Goal: Task Accomplishment & Management: Manage account settings

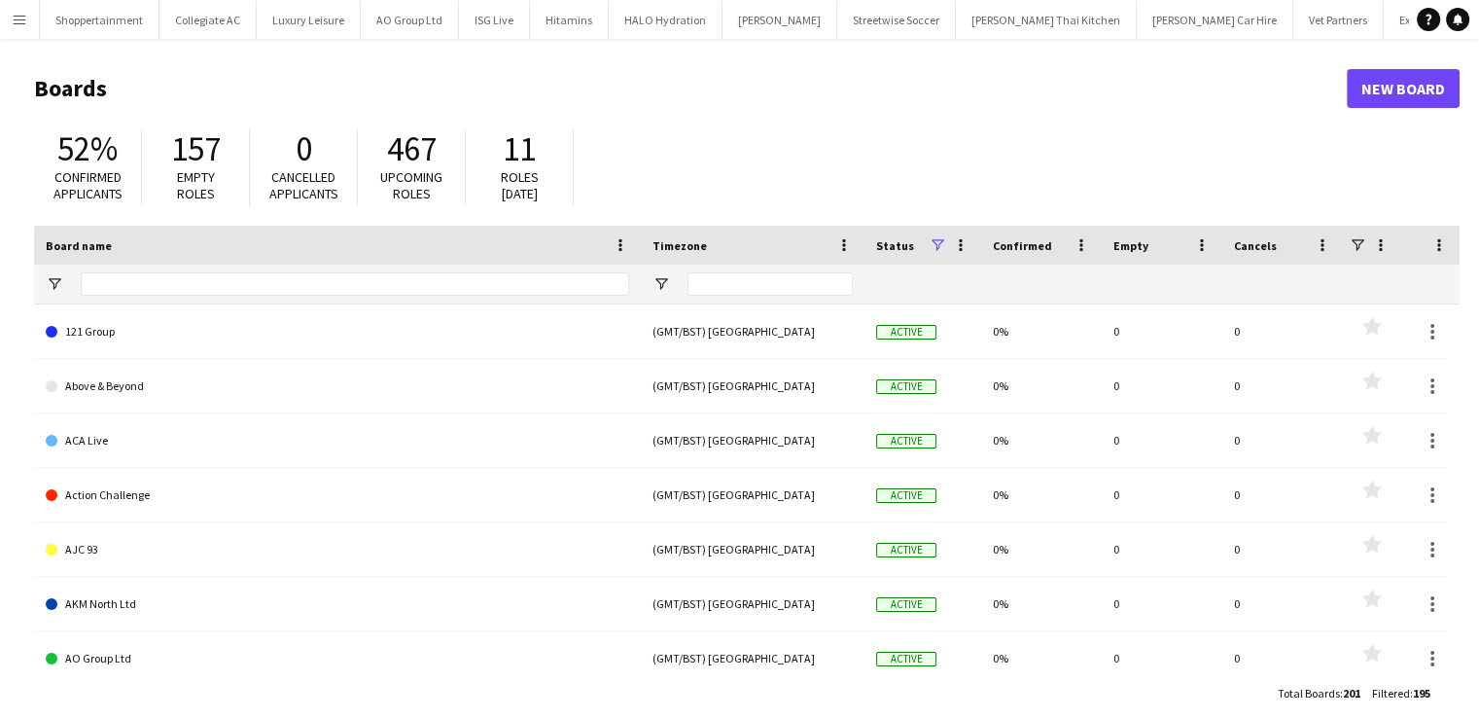
click at [14, 13] on app-icon "Menu" at bounding box center [20, 20] width 16 height 16
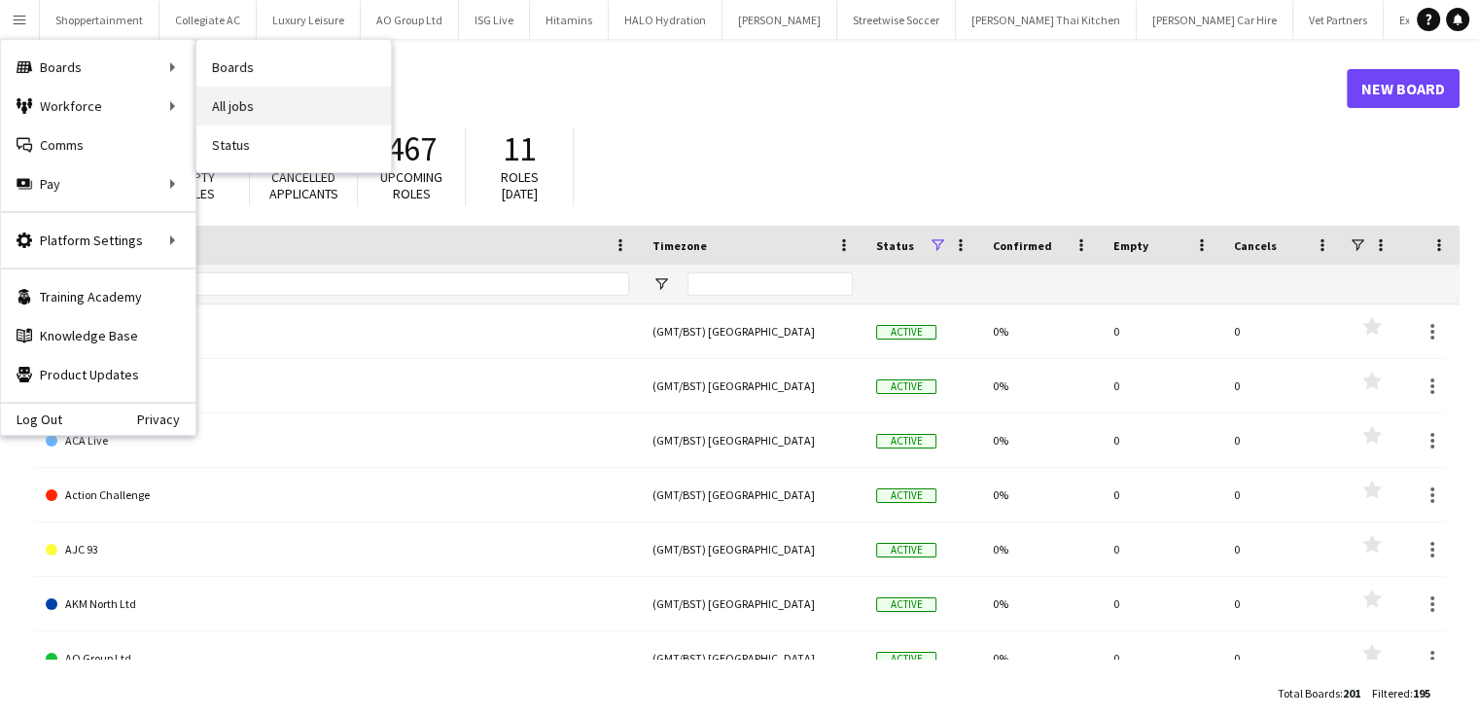
click at [227, 104] on link "All jobs" at bounding box center [293, 106] width 195 height 39
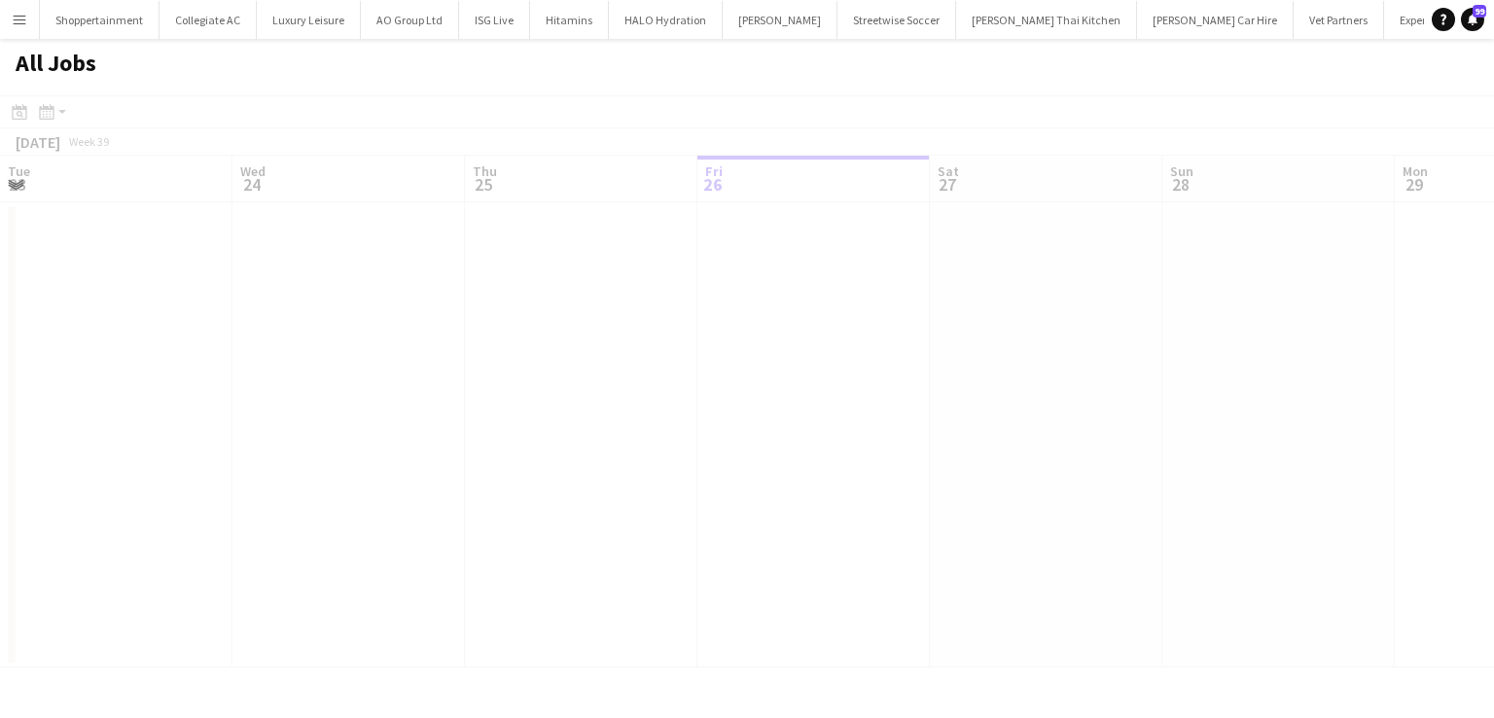
scroll to position [0, 465]
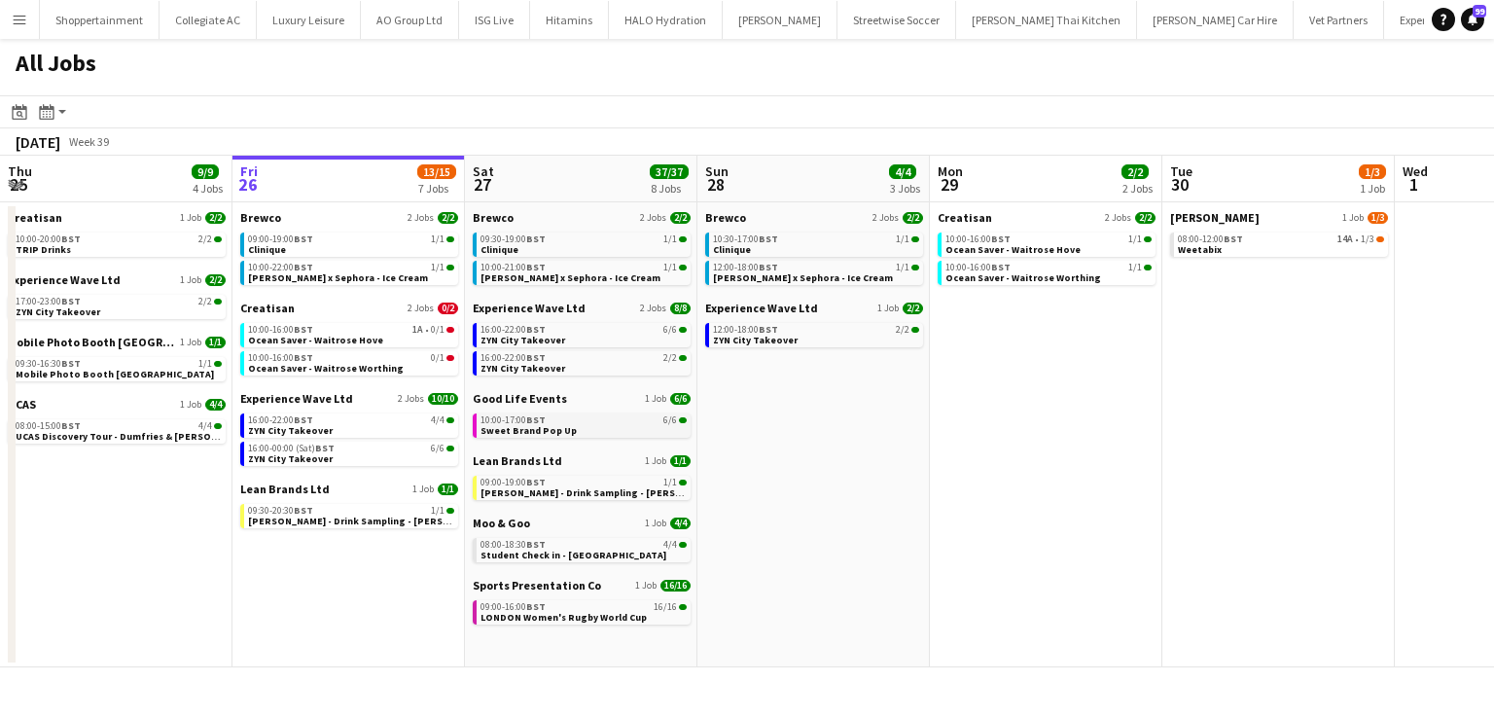
click at [510, 427] on span "Sweet Brand Pop Up" at bounding box center [528, 430] width 96 height 13
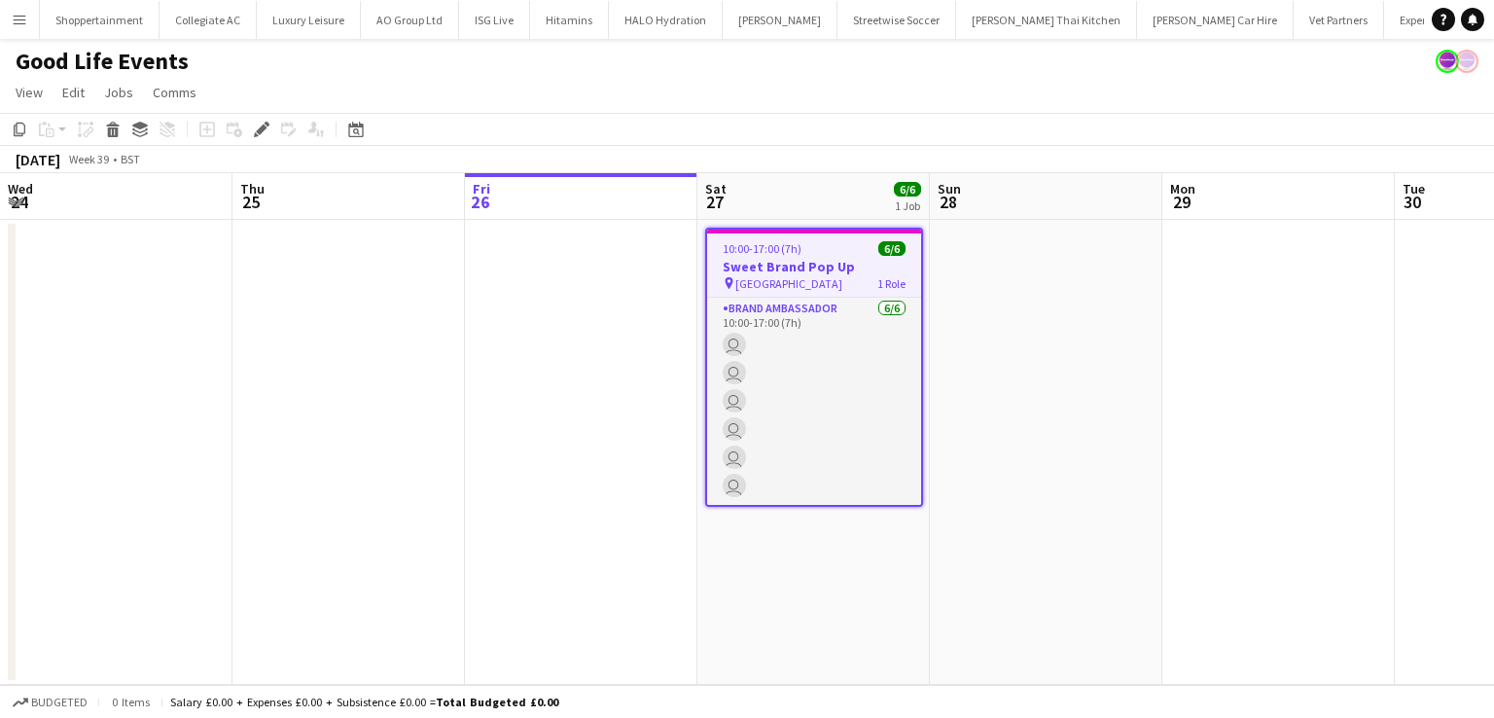
scroll to position [0, 669]
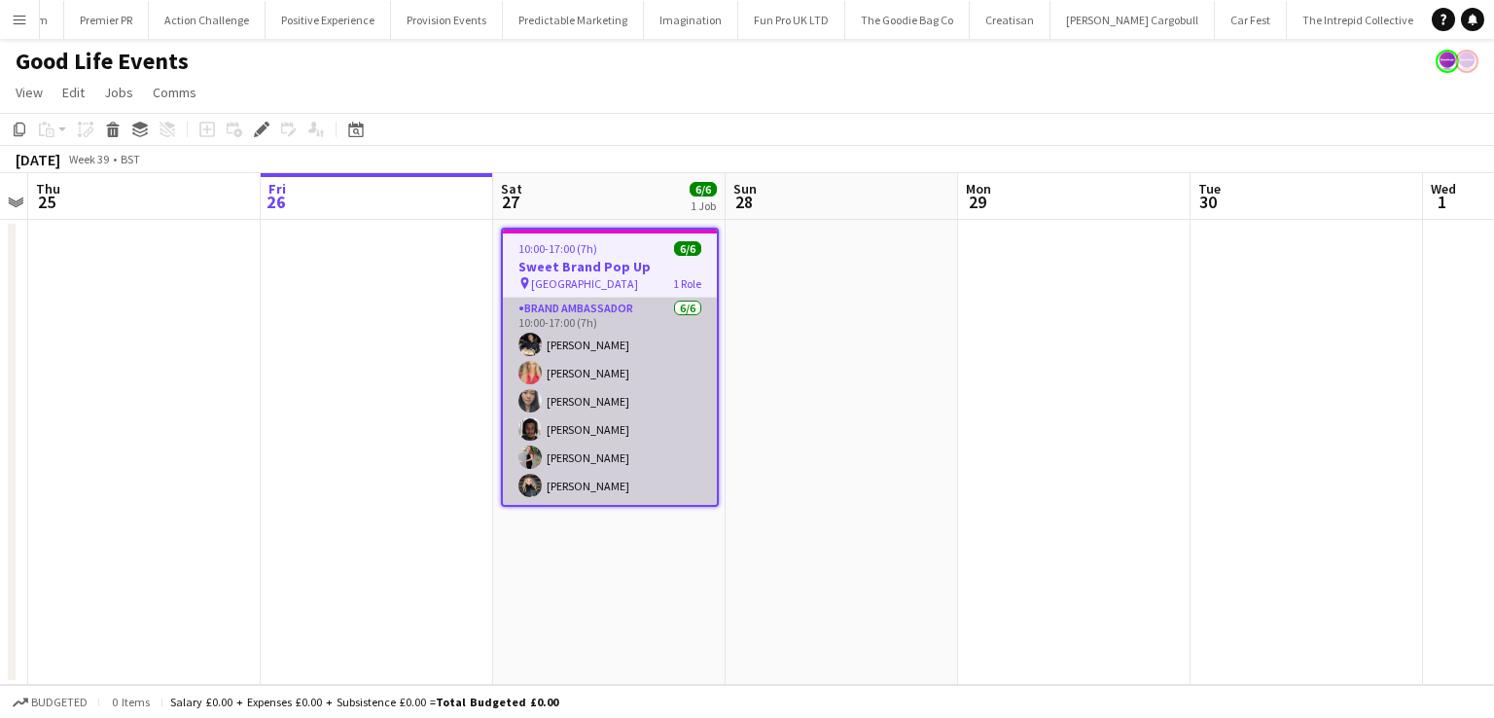
click at [660, 363] on app-card-role "Brand Ambassador [DATE] 10:00-17:00 (7h) [PERSON_NAME] [PERSON_NAME] Man [PERSO…" at bounding box center [610, 401] width 214 height 207
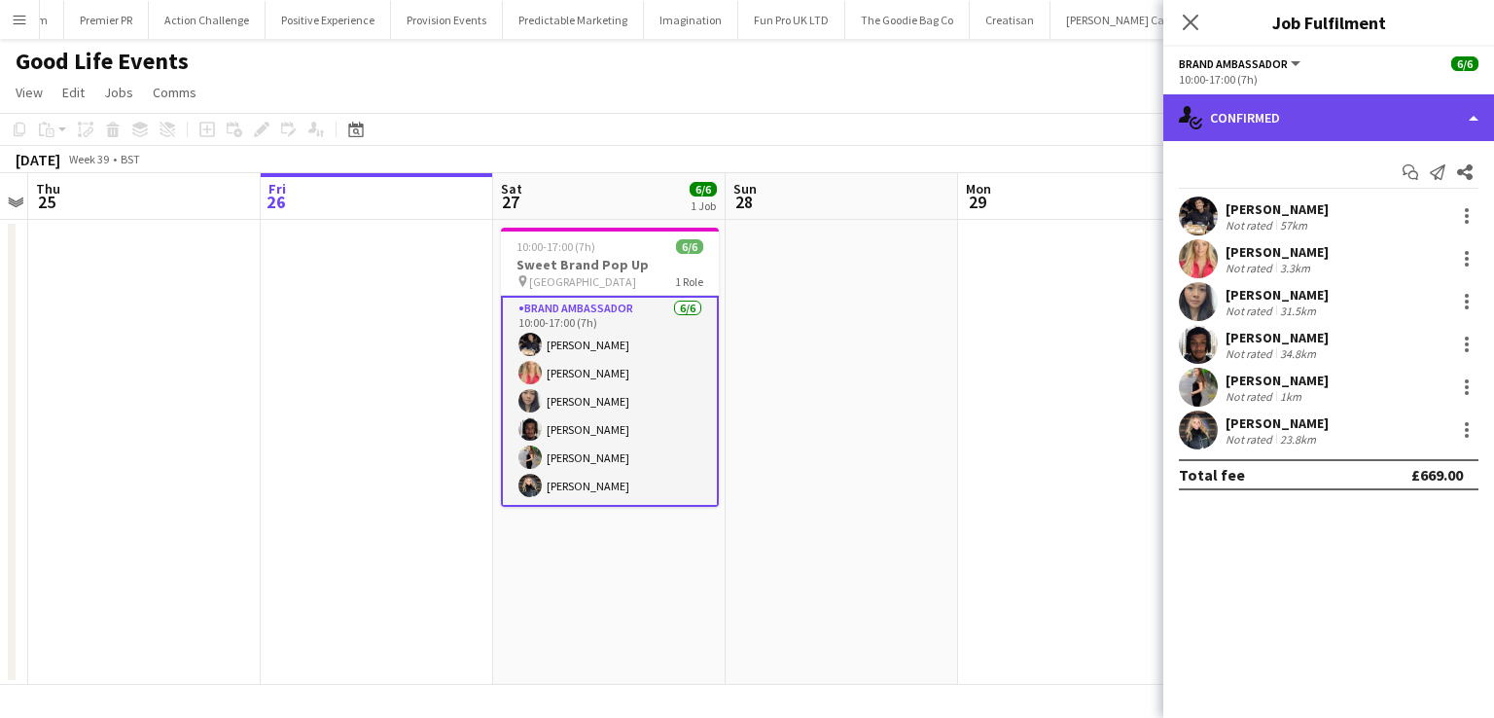
click at [1477, 114] on div "single-neutral-actions-check-2 Confirmed" at bounding box center [1328, 117] width 331 height 47
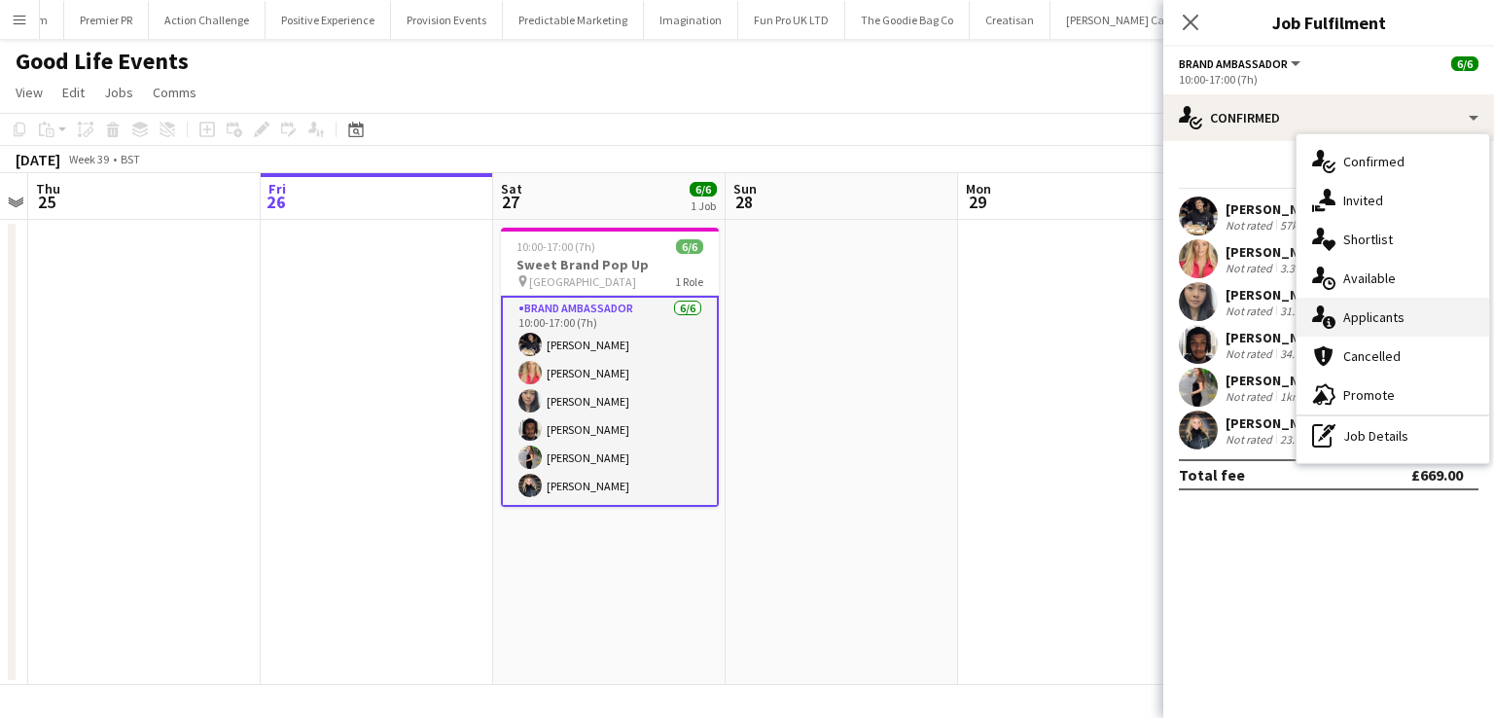
click at [1371, 314] on span "Applicants" at bounding box center [1373, 317] width 61 height 18
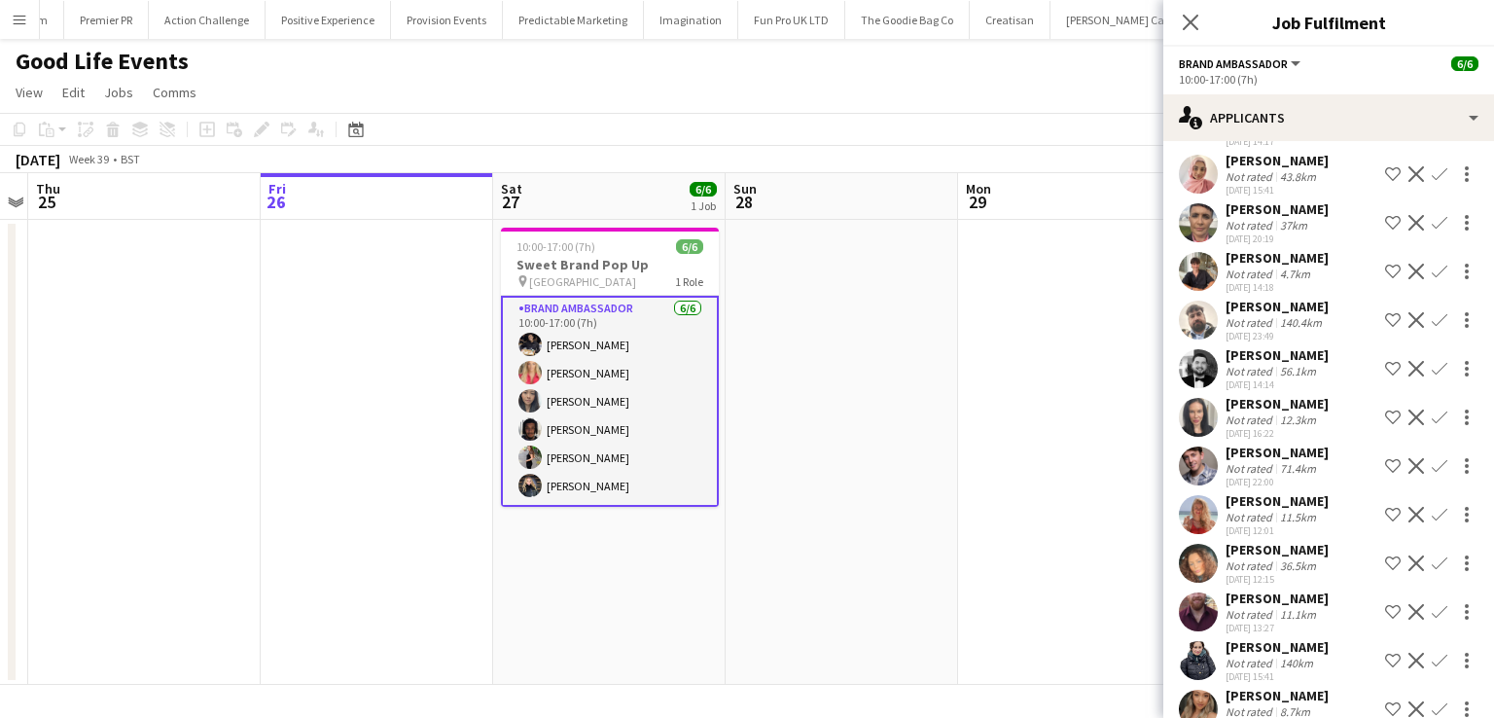
scroll to position [345, 0]
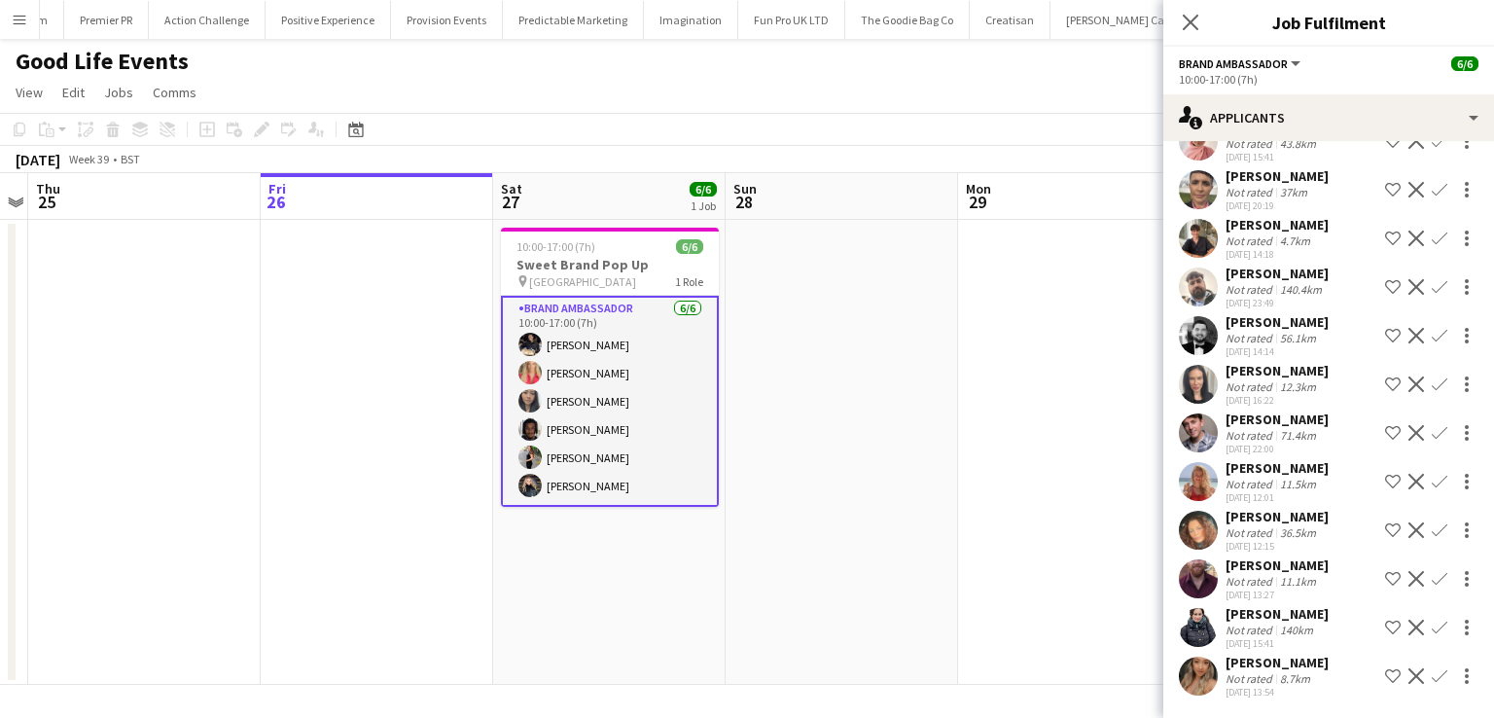
click at [782, 405] on app-date-cell at bounding box center [842, 452] width 232 height 465
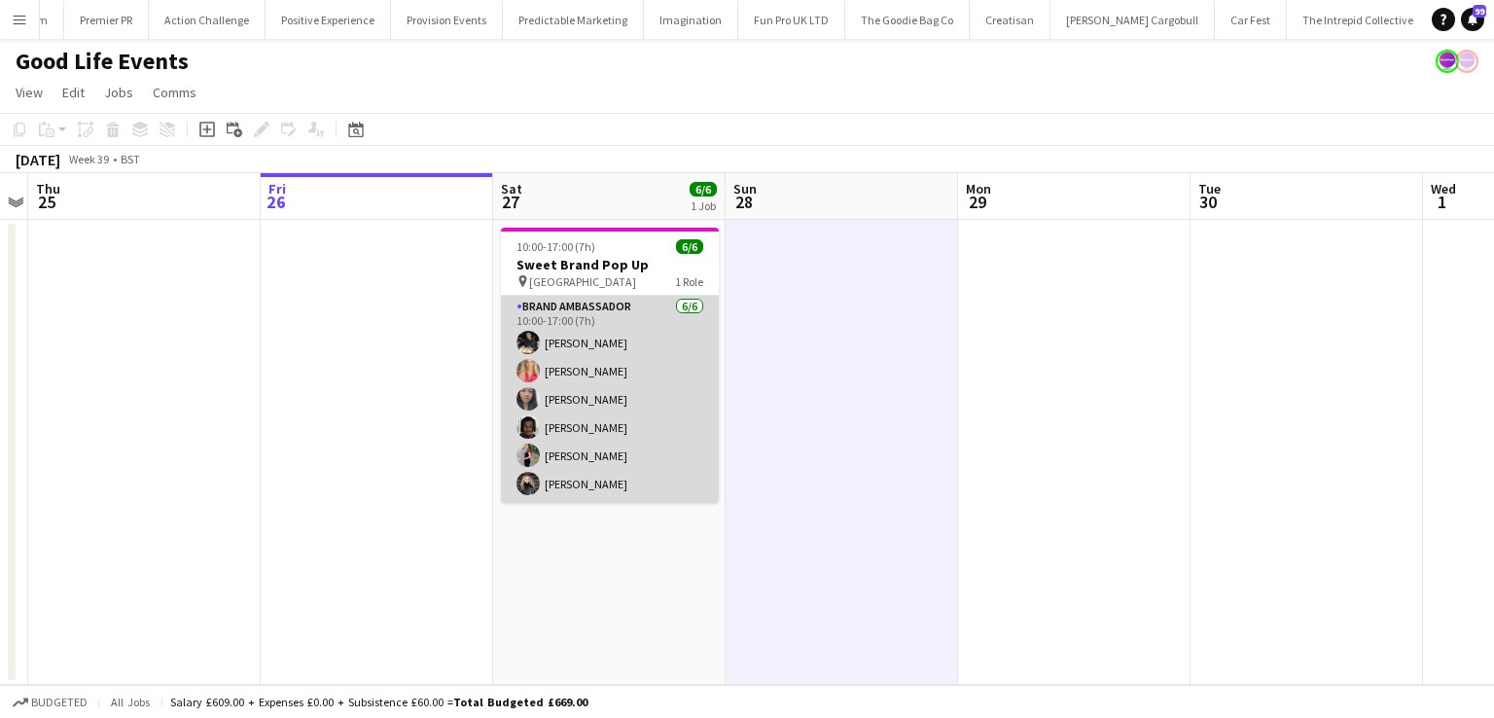
click at [602, 398] on app-card-role "Brand Ambassador [DATE] 10:00-17:00 (7h) [PERSON_NAME] [PERSON_NAME] Man [PERSO…" at bounding box center [610, 399] width 218 height 207
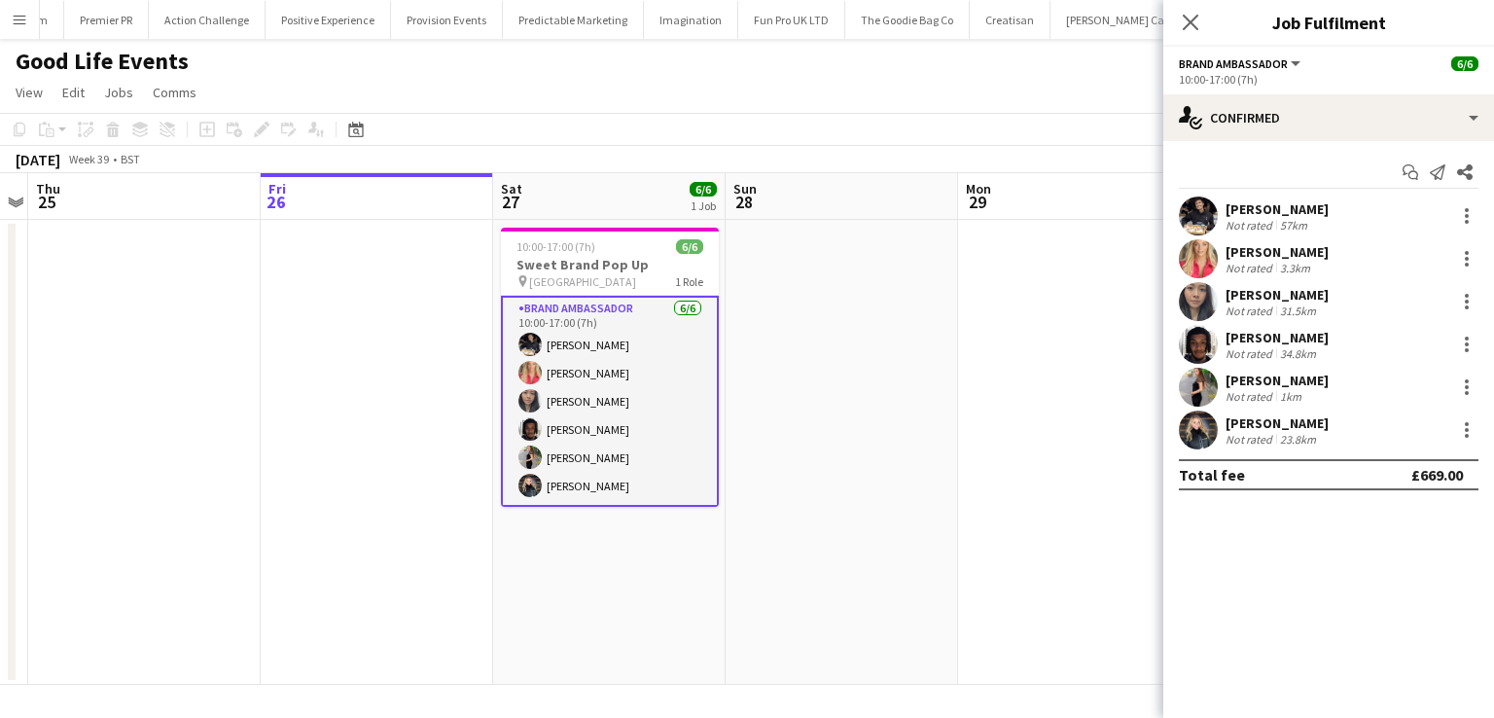
click at [1242, 337] on div "[PERSON_NAME]" at bounding box center [1277, 338] width 103 height 18
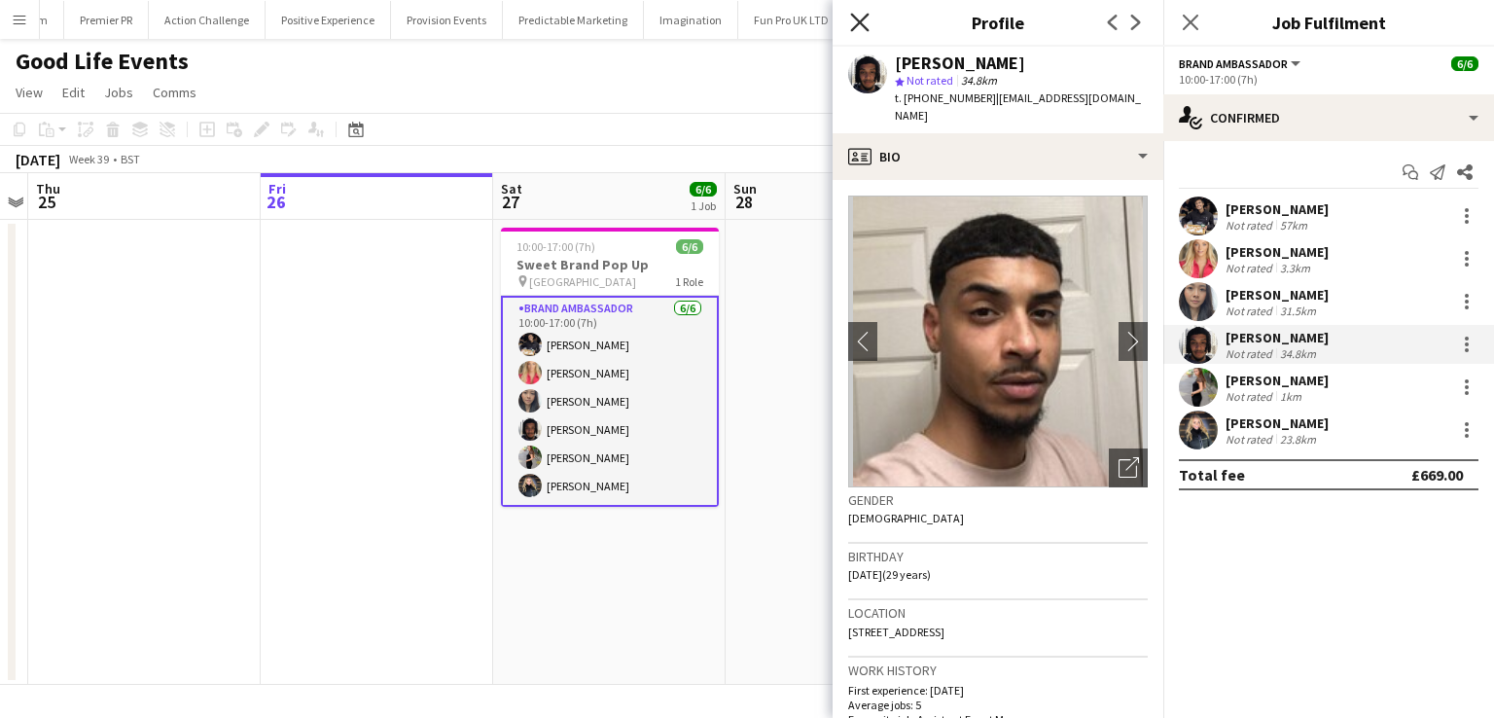
click at [856, 19] on icon at bounding box center [859, 22] width 18 height 18
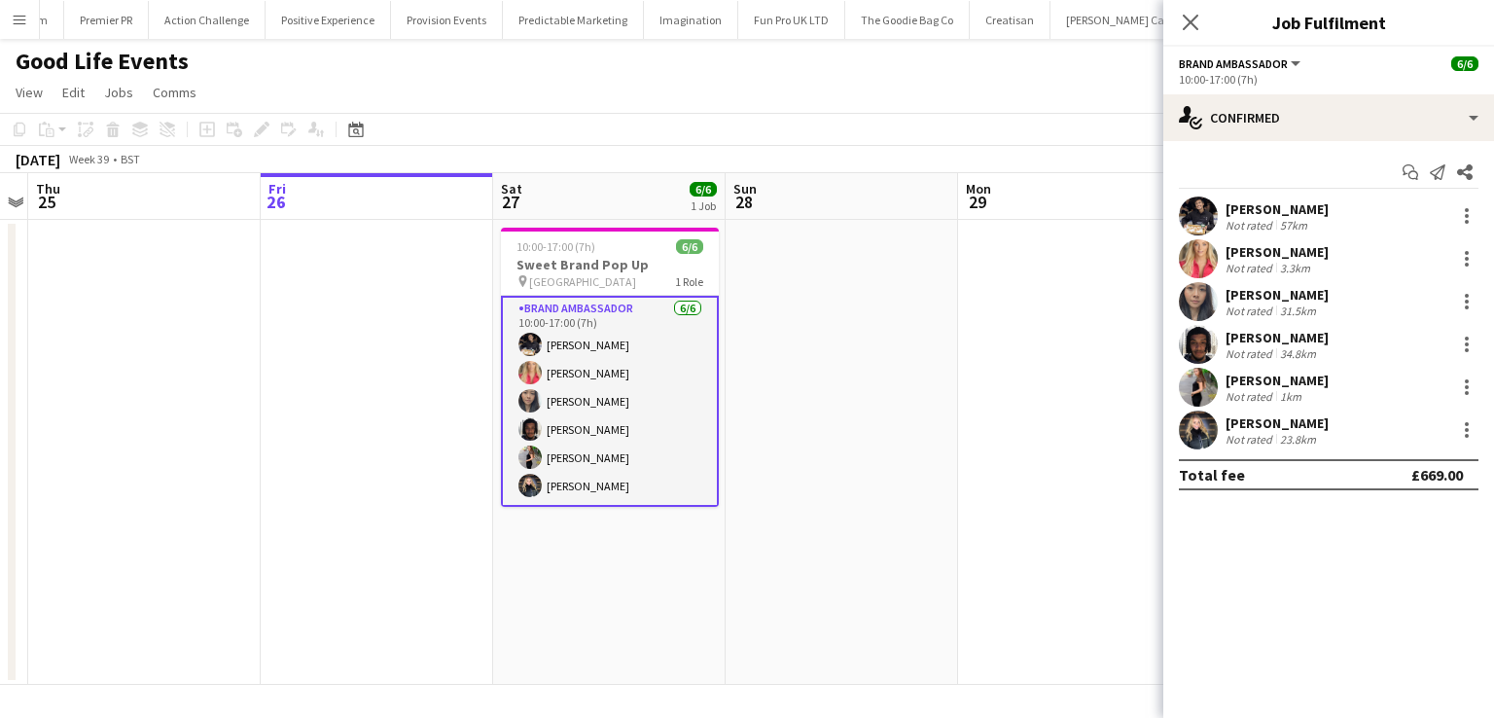
click at [1264, 292] on div "[PERSON_NAME]" at bounding box center [1277, 295] width 103 height 18
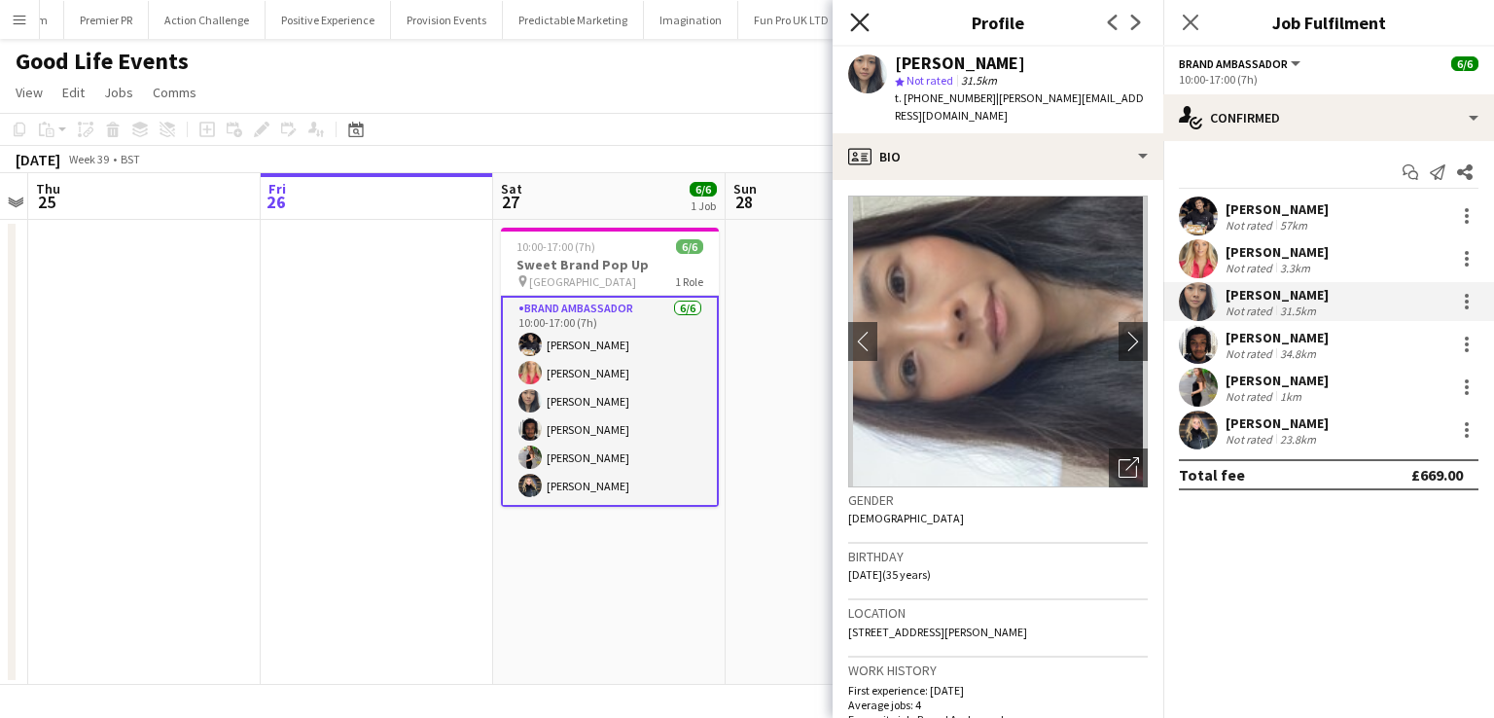
click at [858, 19] on icon at bounding box center [859, 22] width 18 height 18
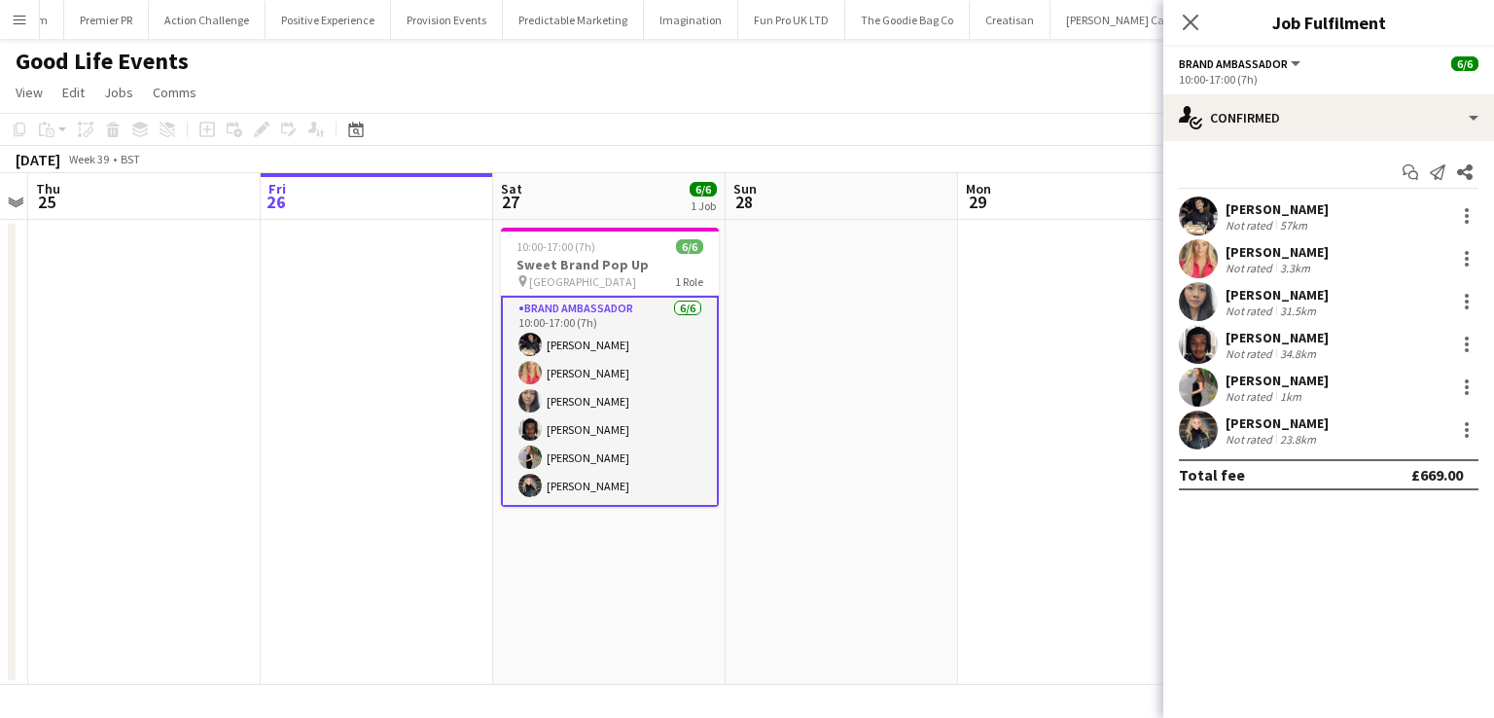
click at [1249, 378] on div "[PERSON_NAME]" at bounding box center [1277, 381] width 103 height 18
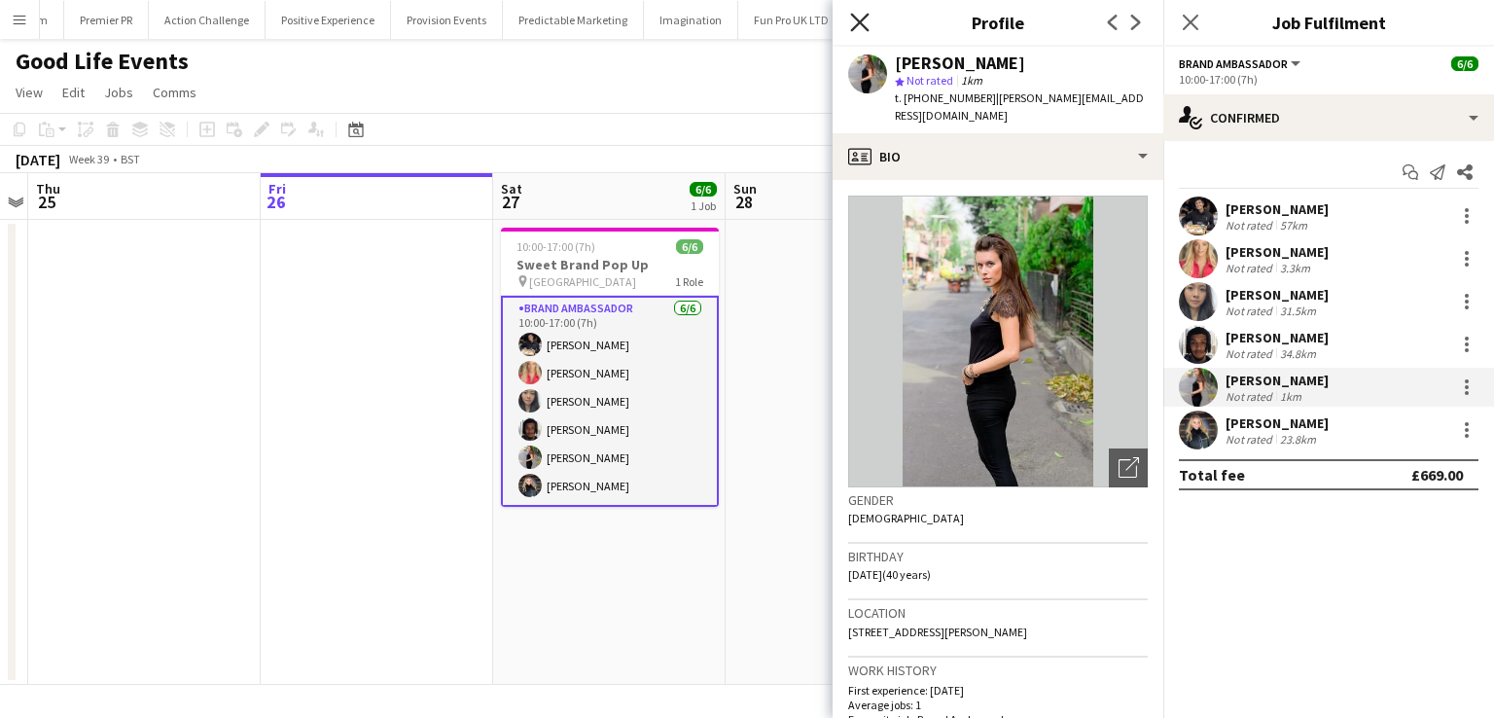
click at [859, 27] on icon "Close pop-in" at bounding box center [859, 22] width 18 height 18
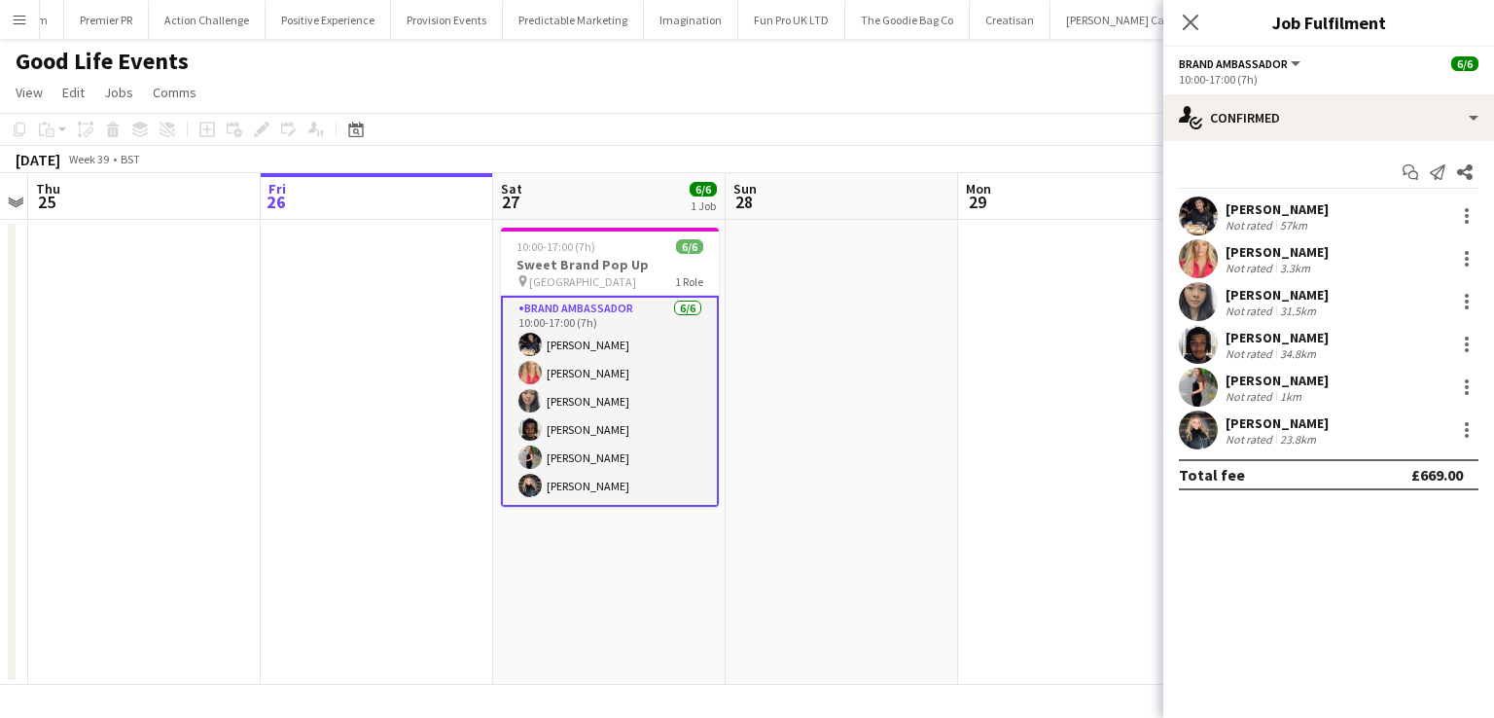
click at [1239, 211] on div "[PERSON_NAME]" at bounding box center [1277, 209] width 103 height 18
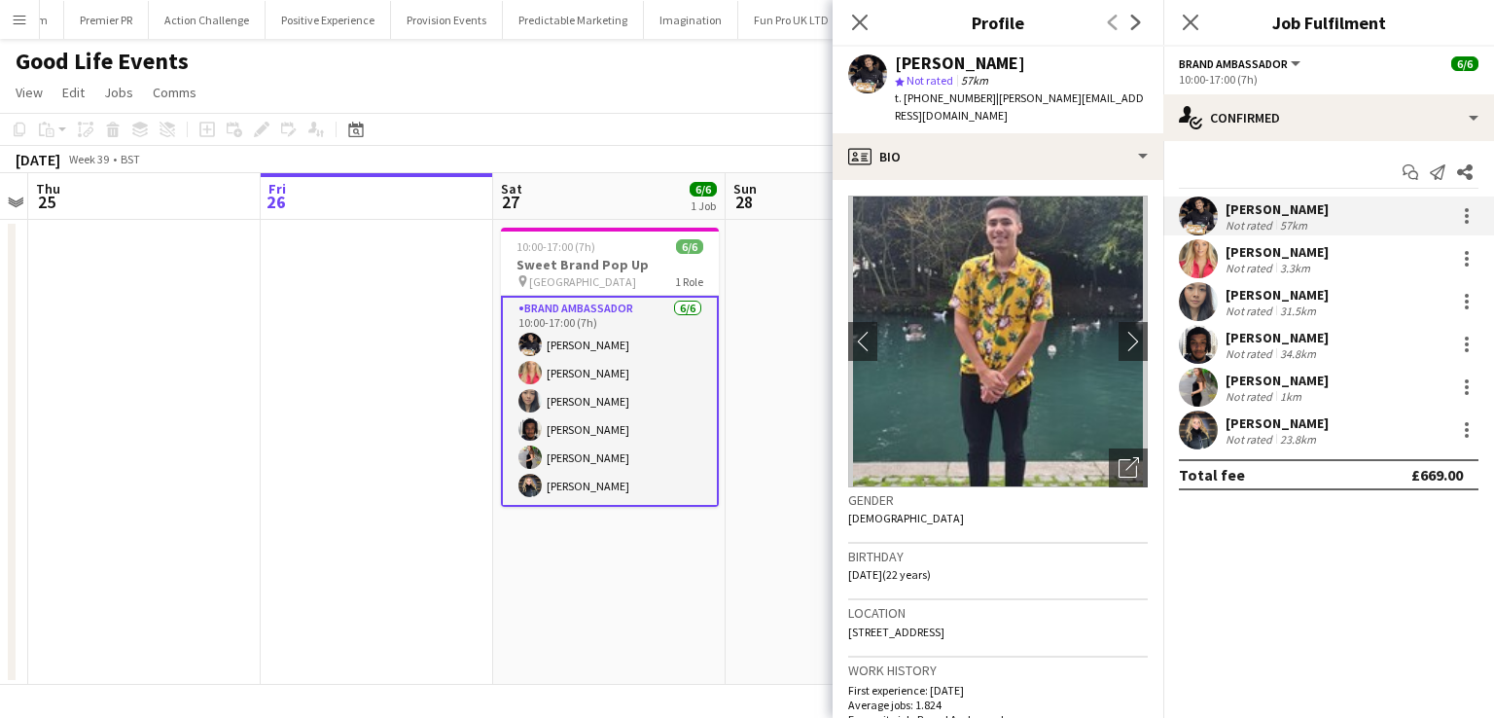
click at [1255, 425] on div "[PERSON_NAME]" at bounding box center [1277, 423] width 103 height 18
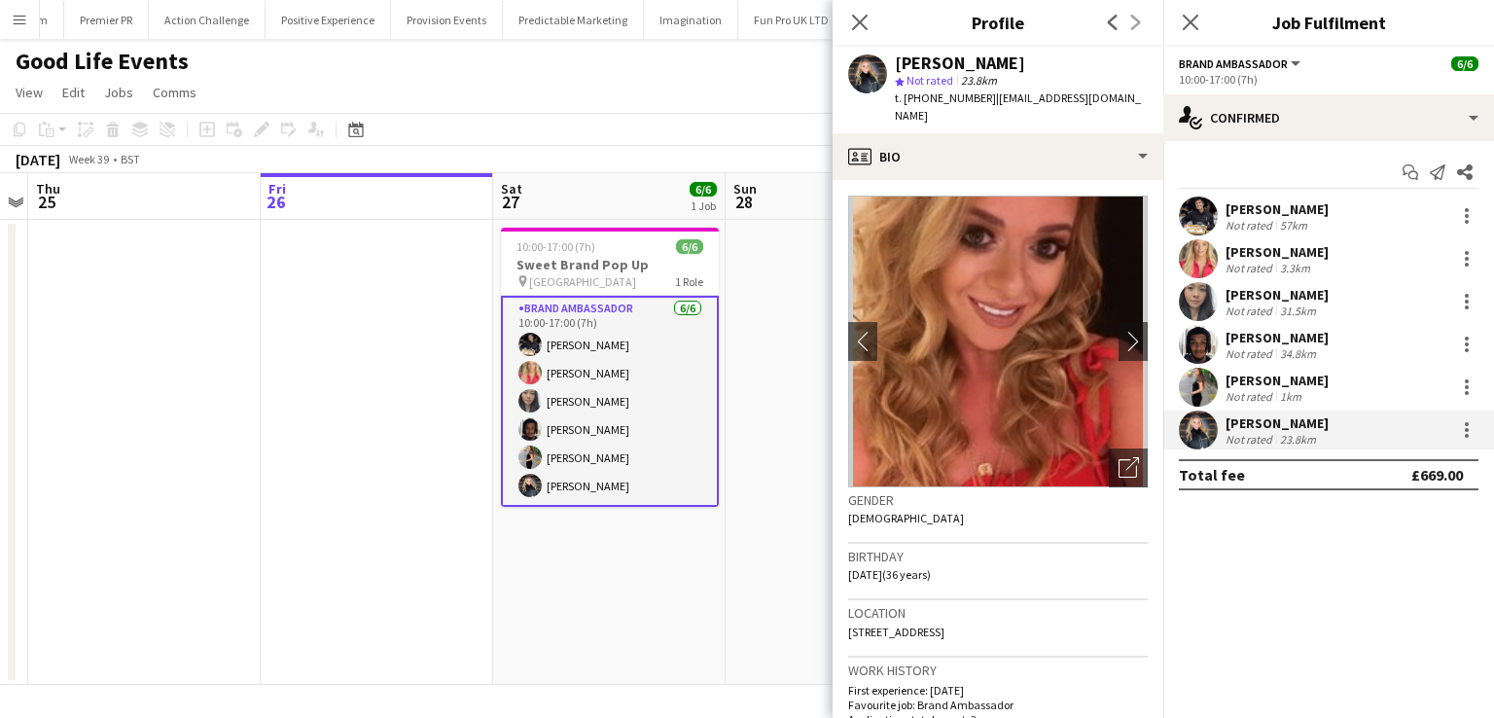
click at [1263, 214] on div "[PERSON_NAME]" at bounding box center [1277, 209] width 103 height 18
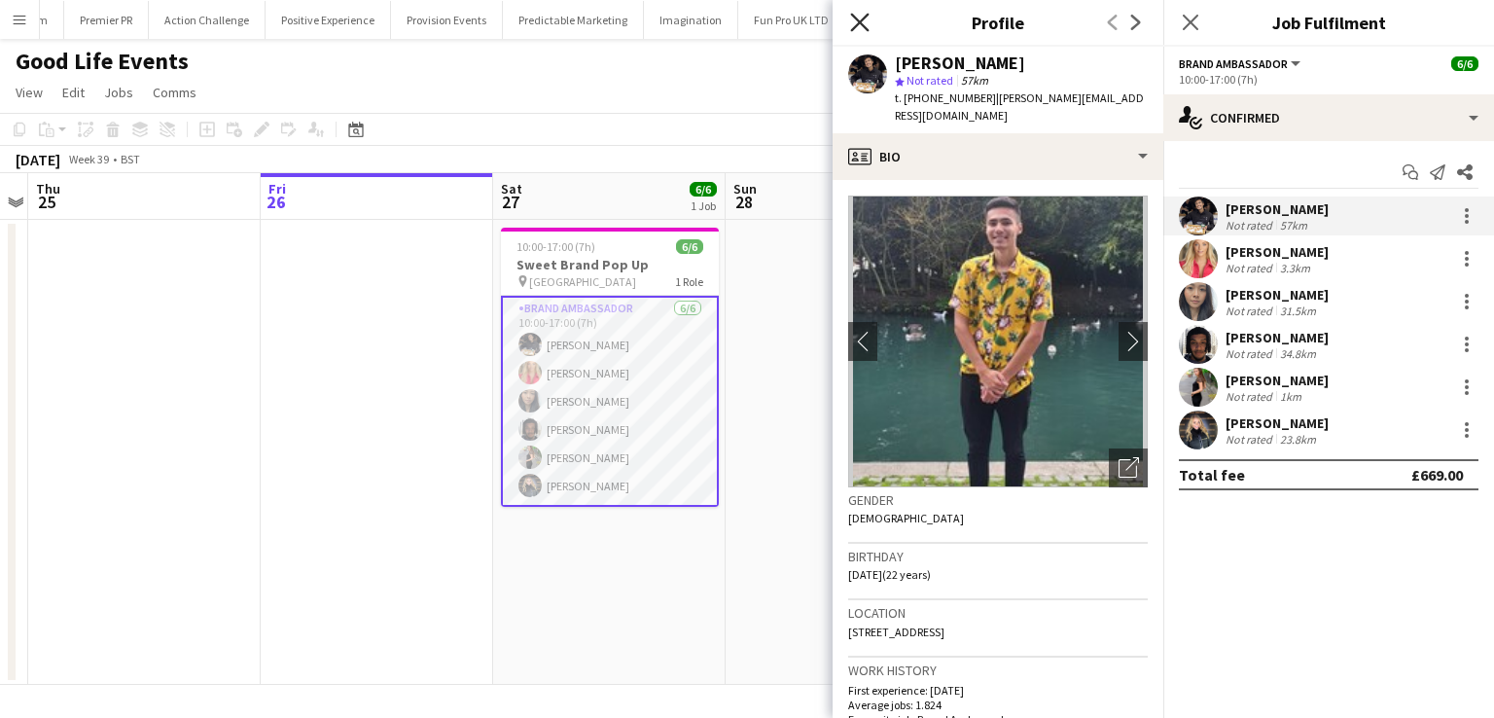
click at [862, 26] on icon "Close pop-in" at bounding box center [859, 22] width 18 height 18
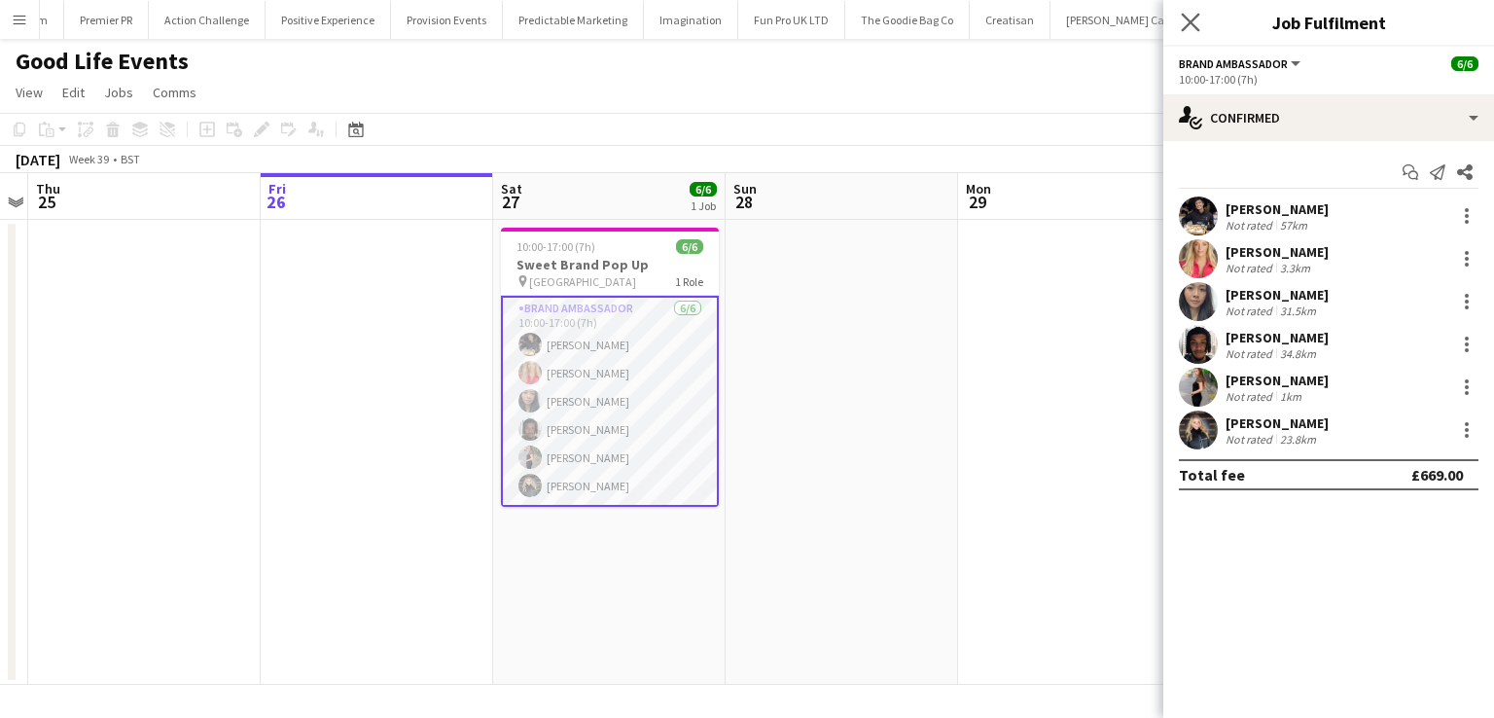
click at [1193, 32] on app-icon "Close pop-in" at bounding box center [1191, 23] width 28 height 28
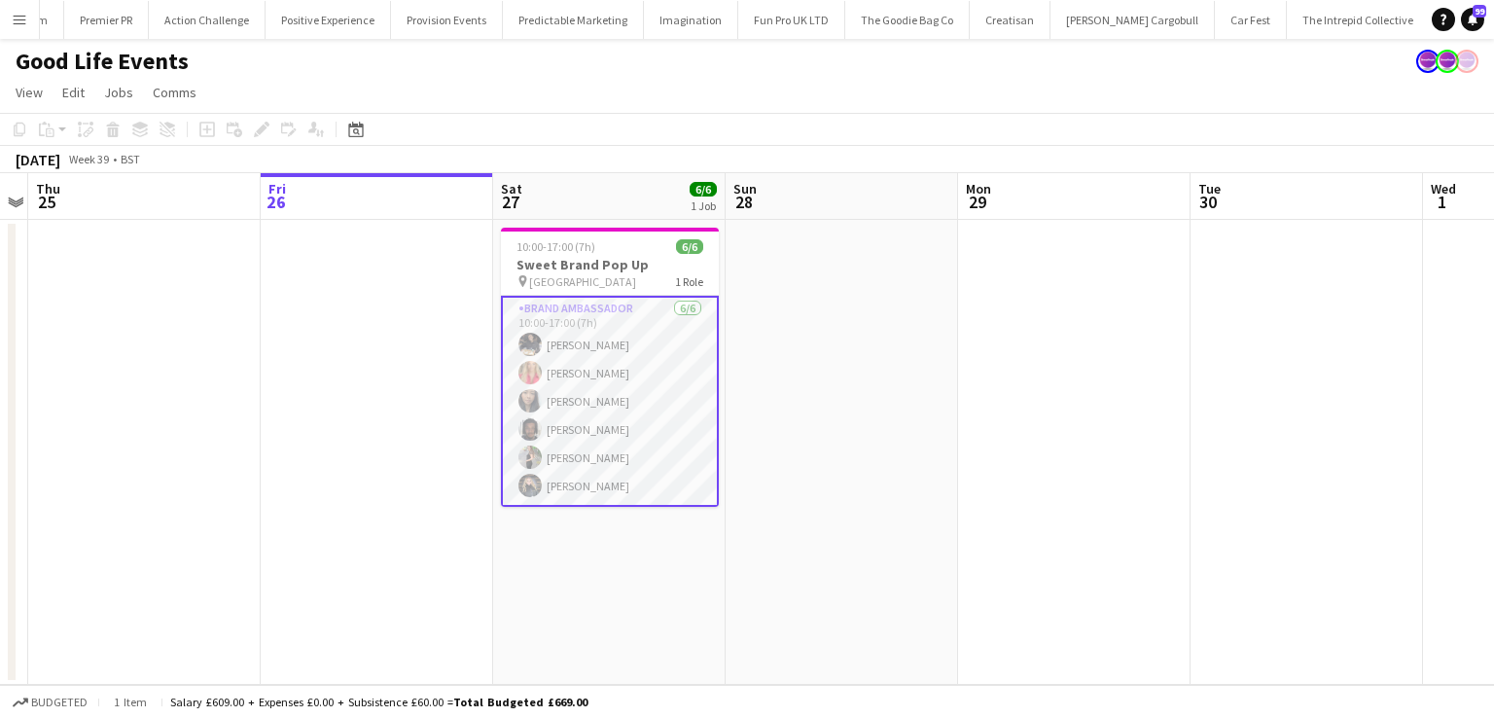
click at [12, 18] on app-icon "Menu" at bounding box center [20, 20] width 16 height 16
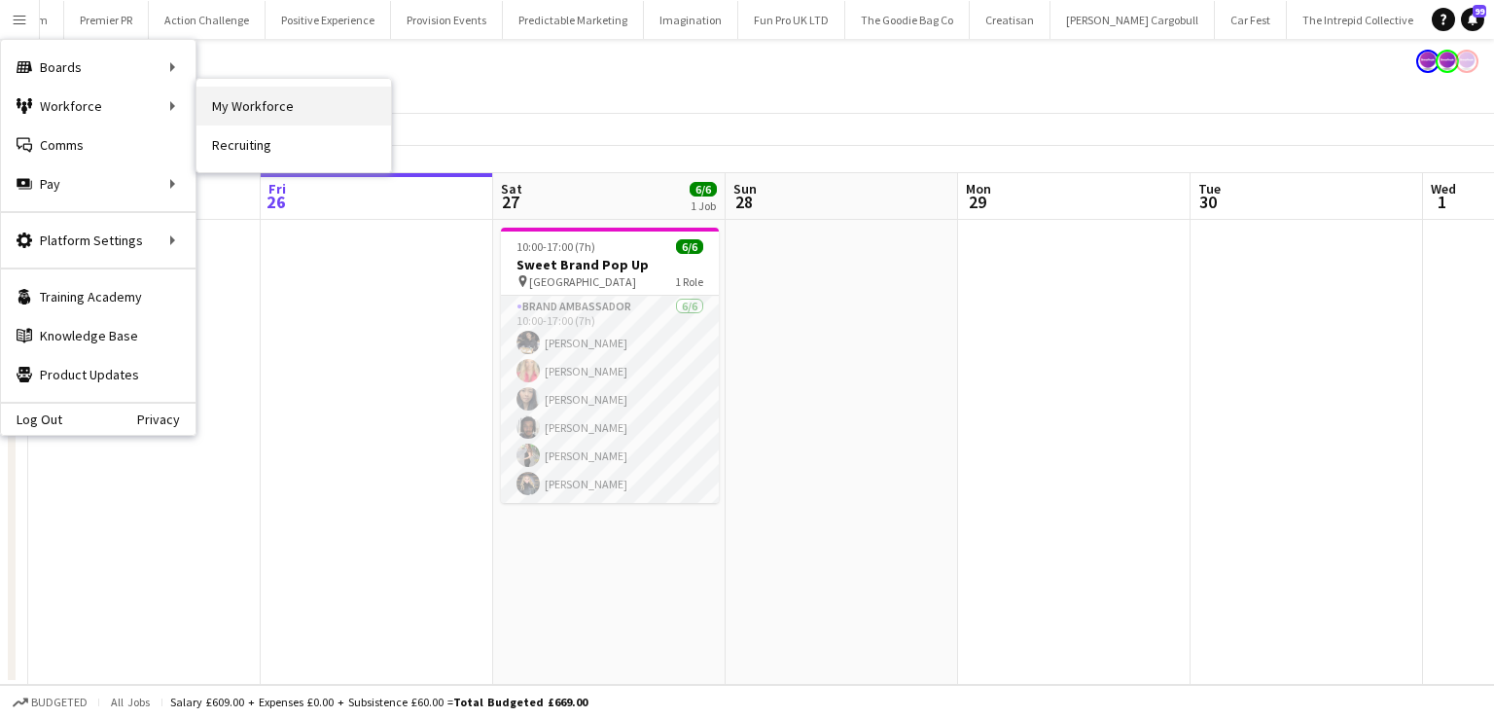
click at [223, 102] on link "My Workforce" at bounding box center [293, 106] width 195 height 39
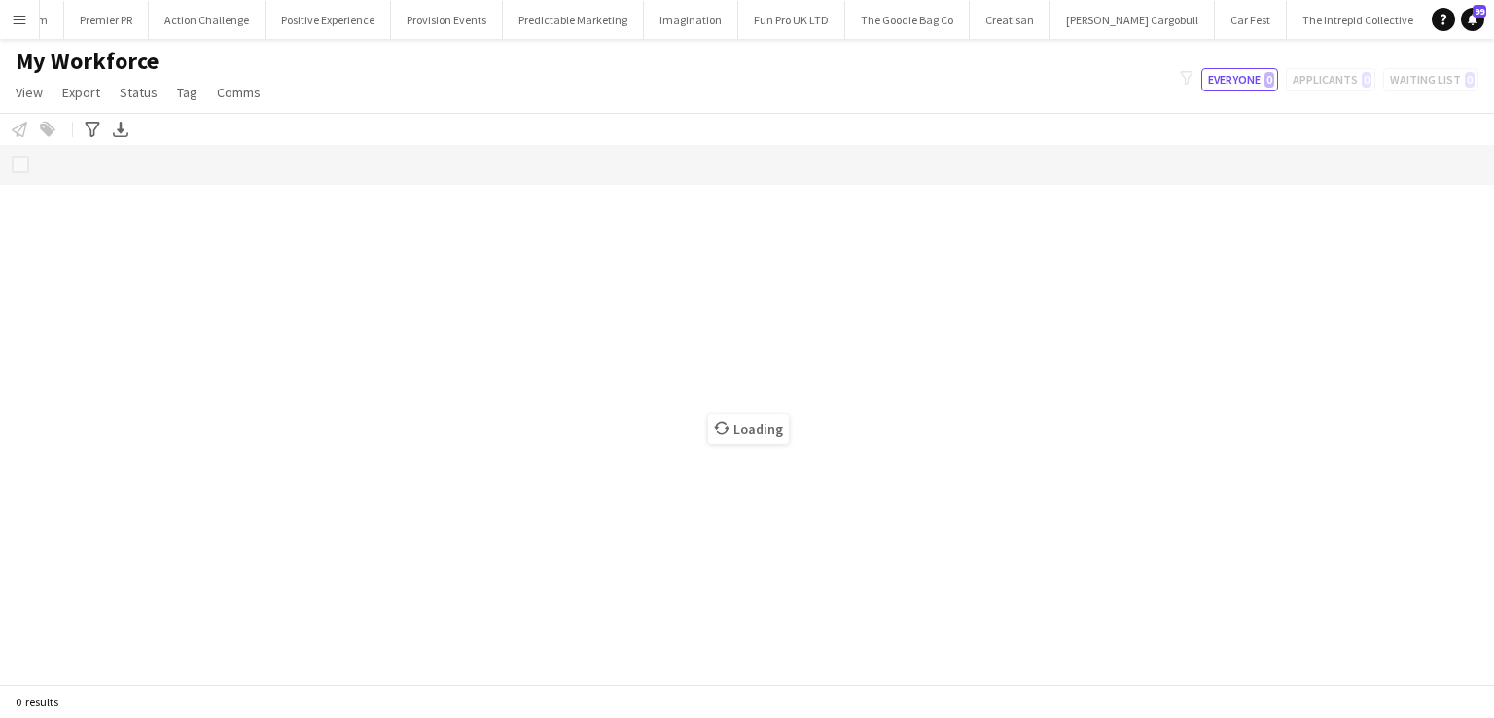
scroll to position [0, 13146]
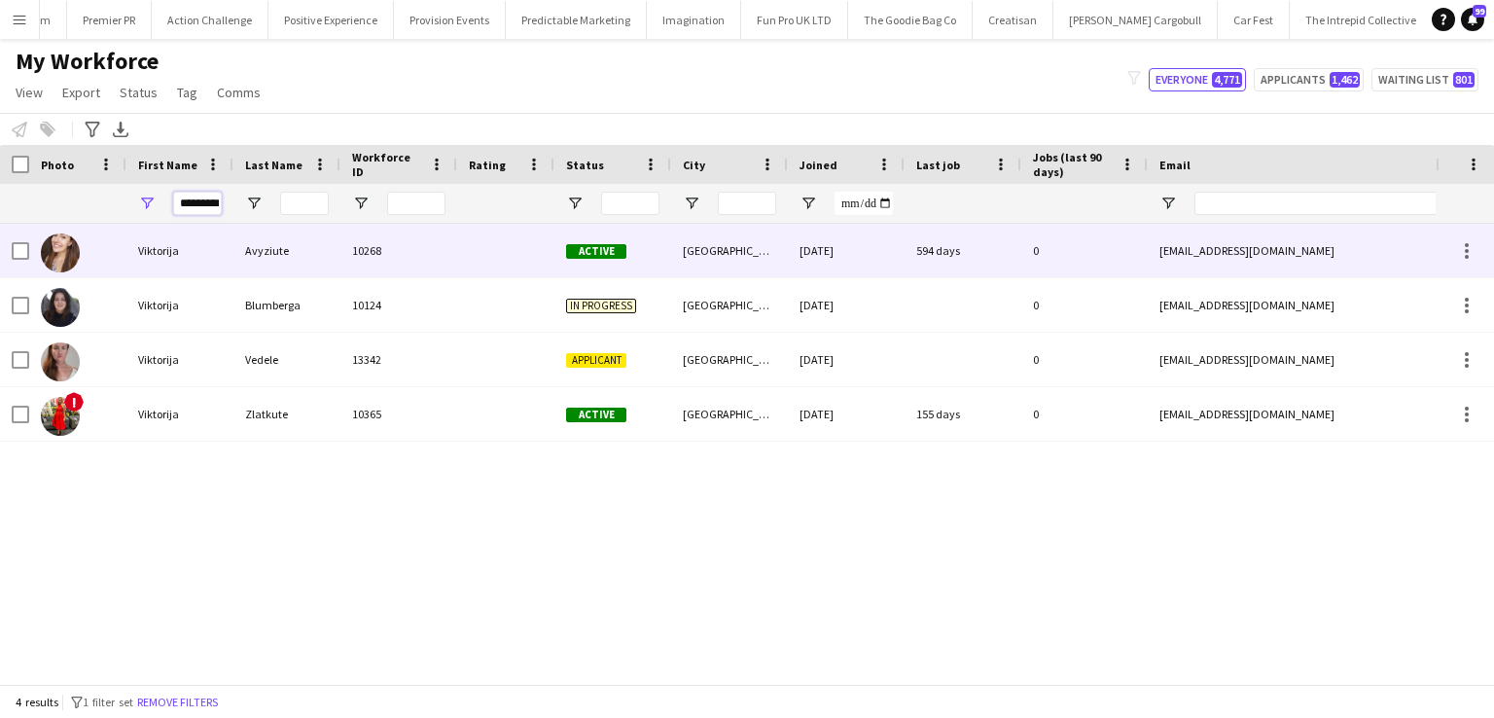
drag, startPoint x: 182, startPoint y: 201, endPoint x: 321, endPoint y: 229, distance: 141.7
click at [321, 229] on div "Workforce Details Photo First Name" at bounding box center [747, 414] width 1494 height 539
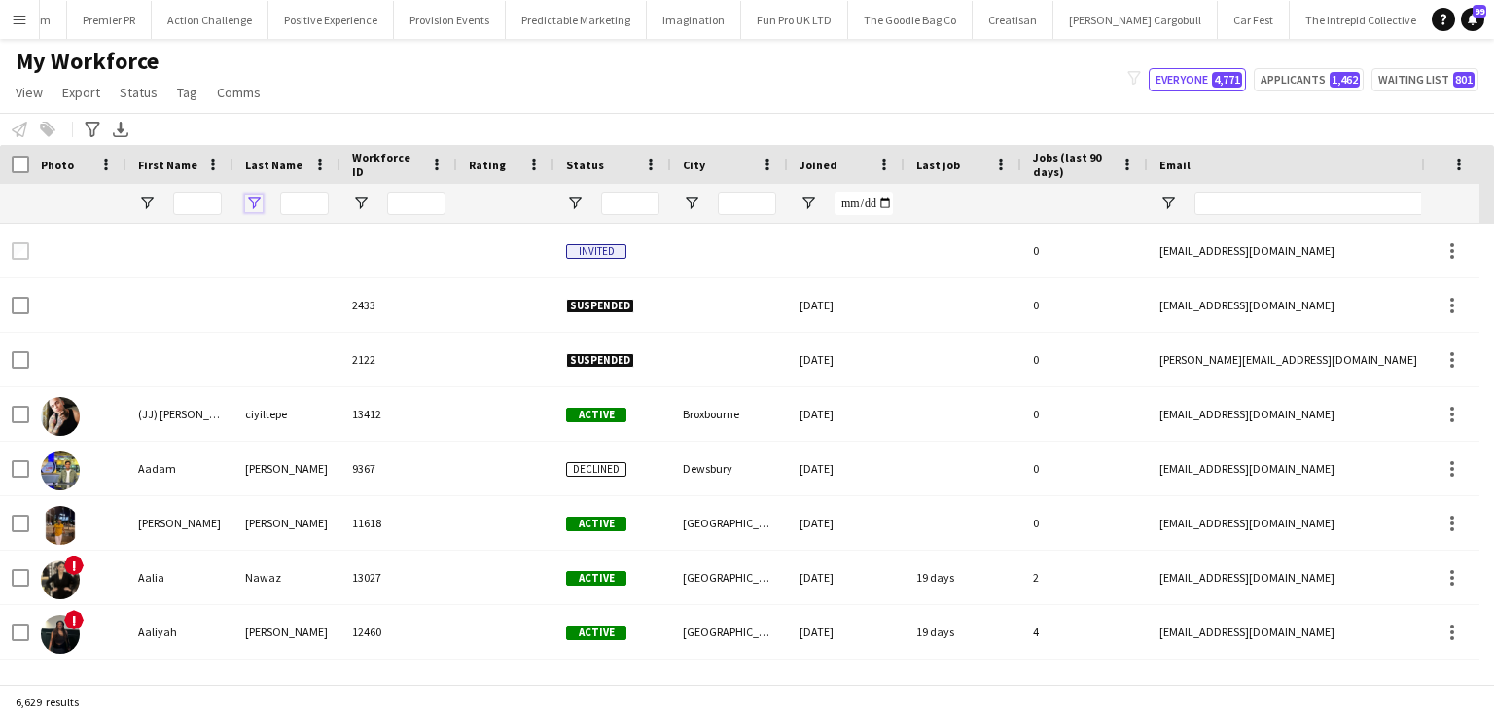
click at [257, 200] on span "Open Filter Menu" at bounding box center [254, 204] width 18 height 18
click at [91, 132] on icon "Advanced filters" at bounding box center [93, 130] width 16 height 16
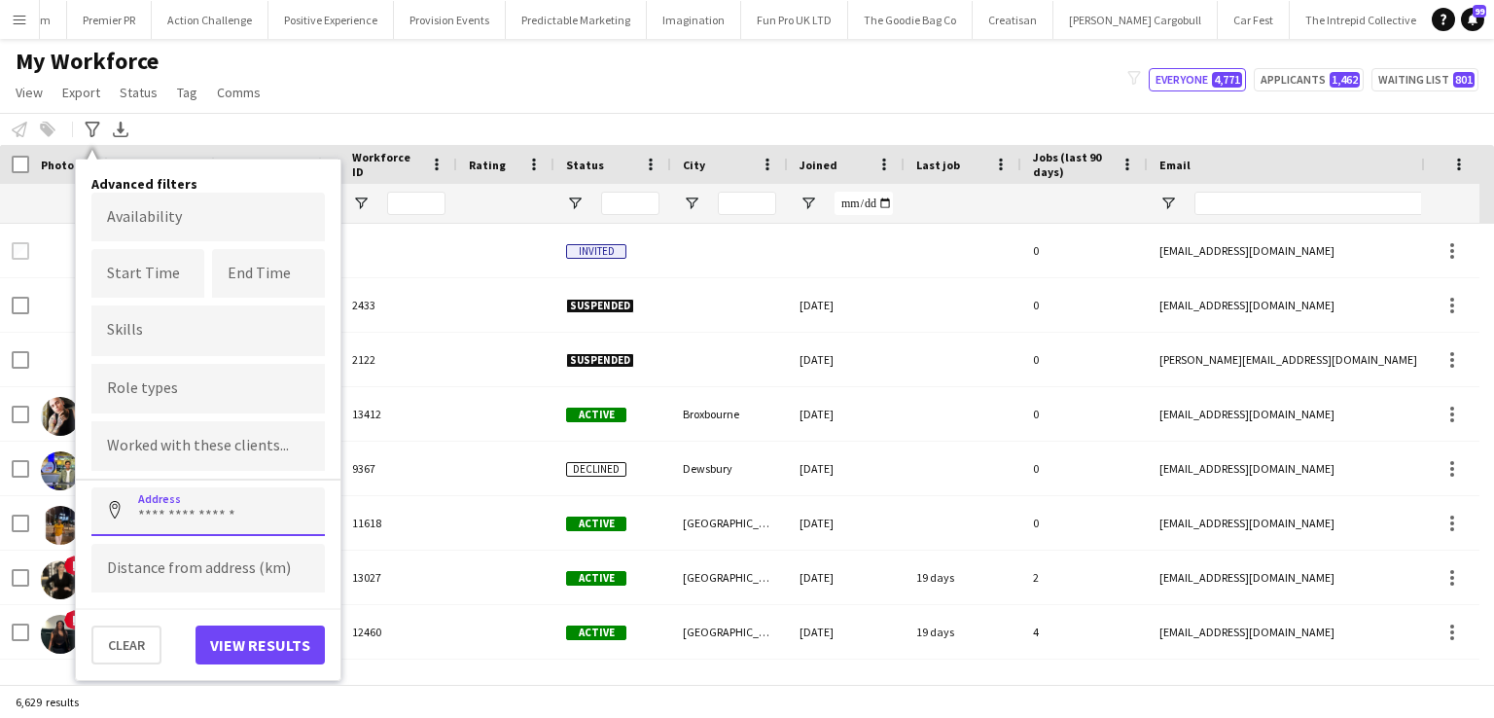
click at [163, 513] on input at bounding box center [207, 511] width 233 height 49
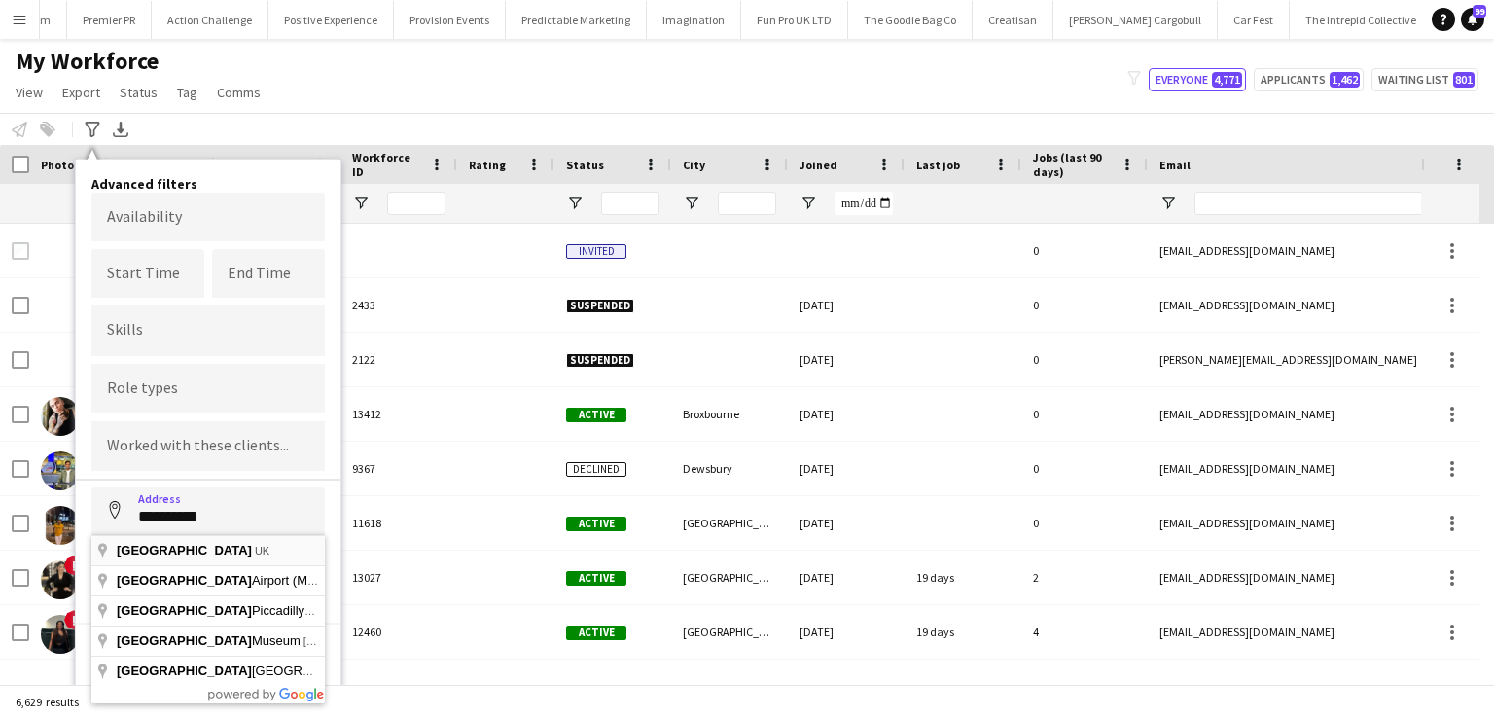
type input "**********"
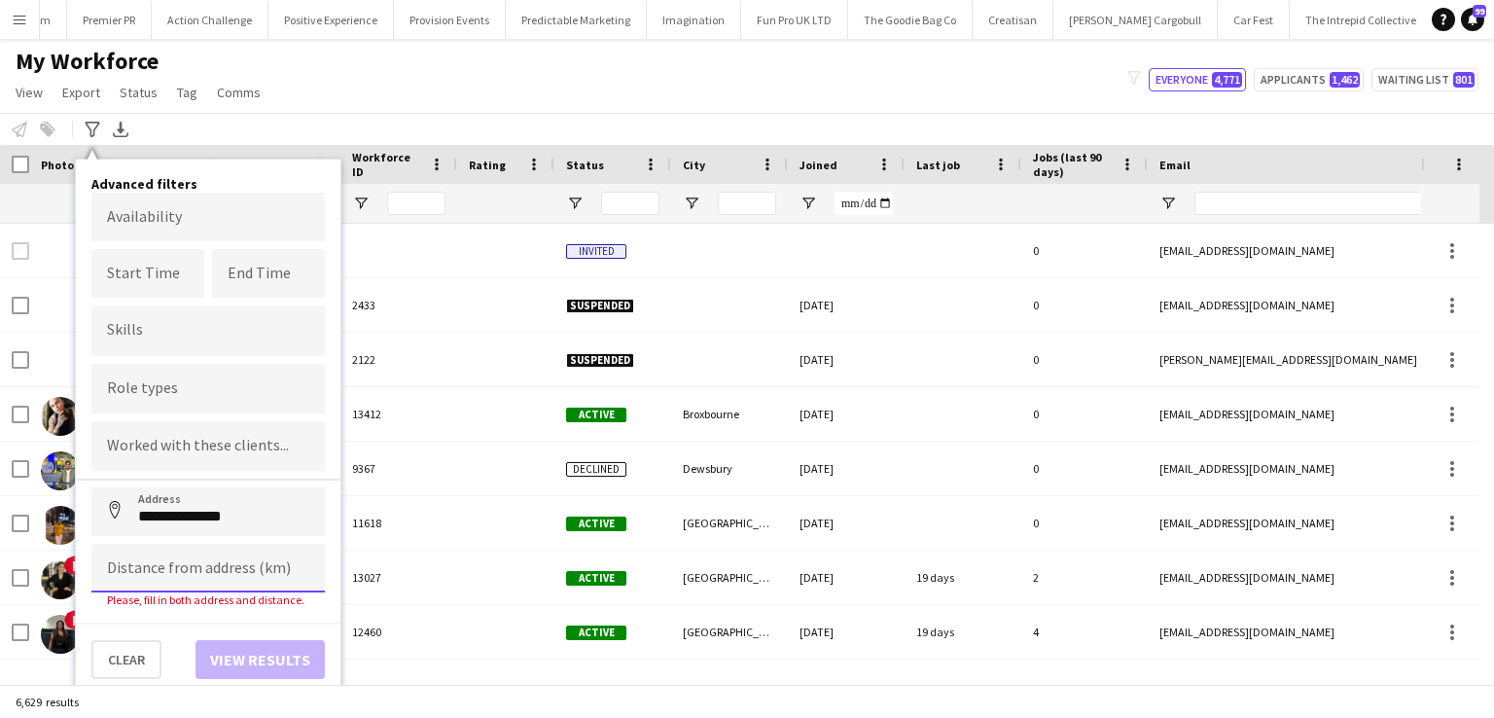
click at [158, 563] on input at bounding box center [207, 568] width 233 height 49
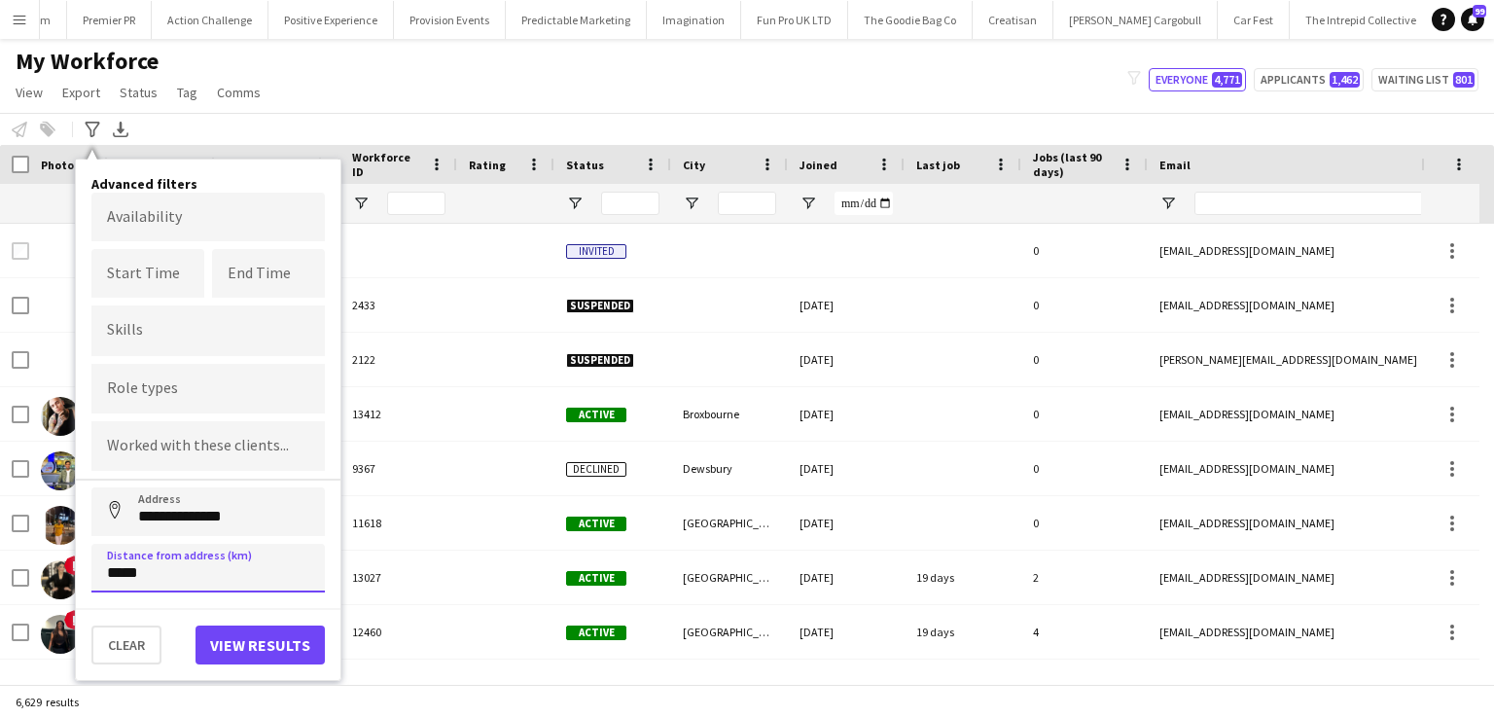
type input "*****"
click at [245, 641] on button "View results" at bounding box center [260, 644] width 129 height 39
type input "**********"
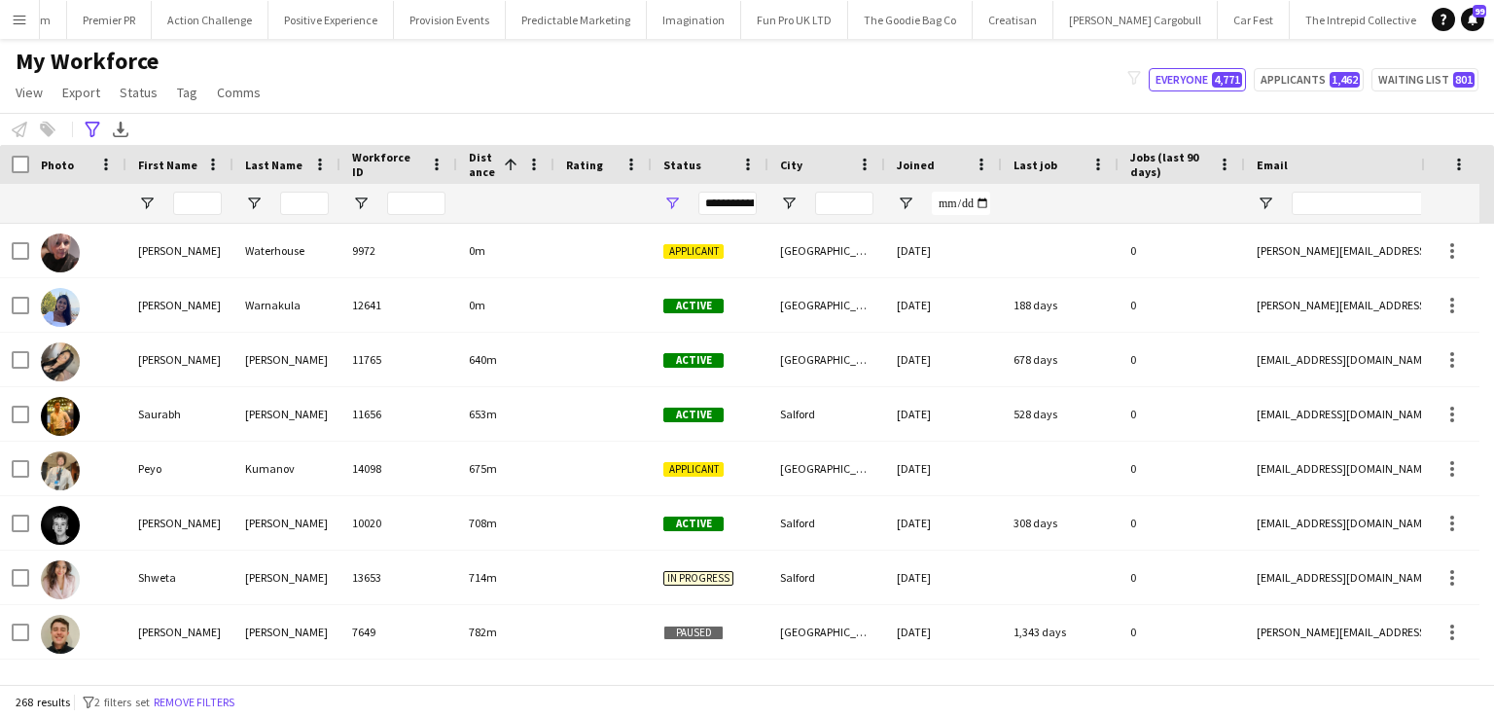
click at [728, 203] on div "**********" at bounding box center [727, 203] width 58 height 23
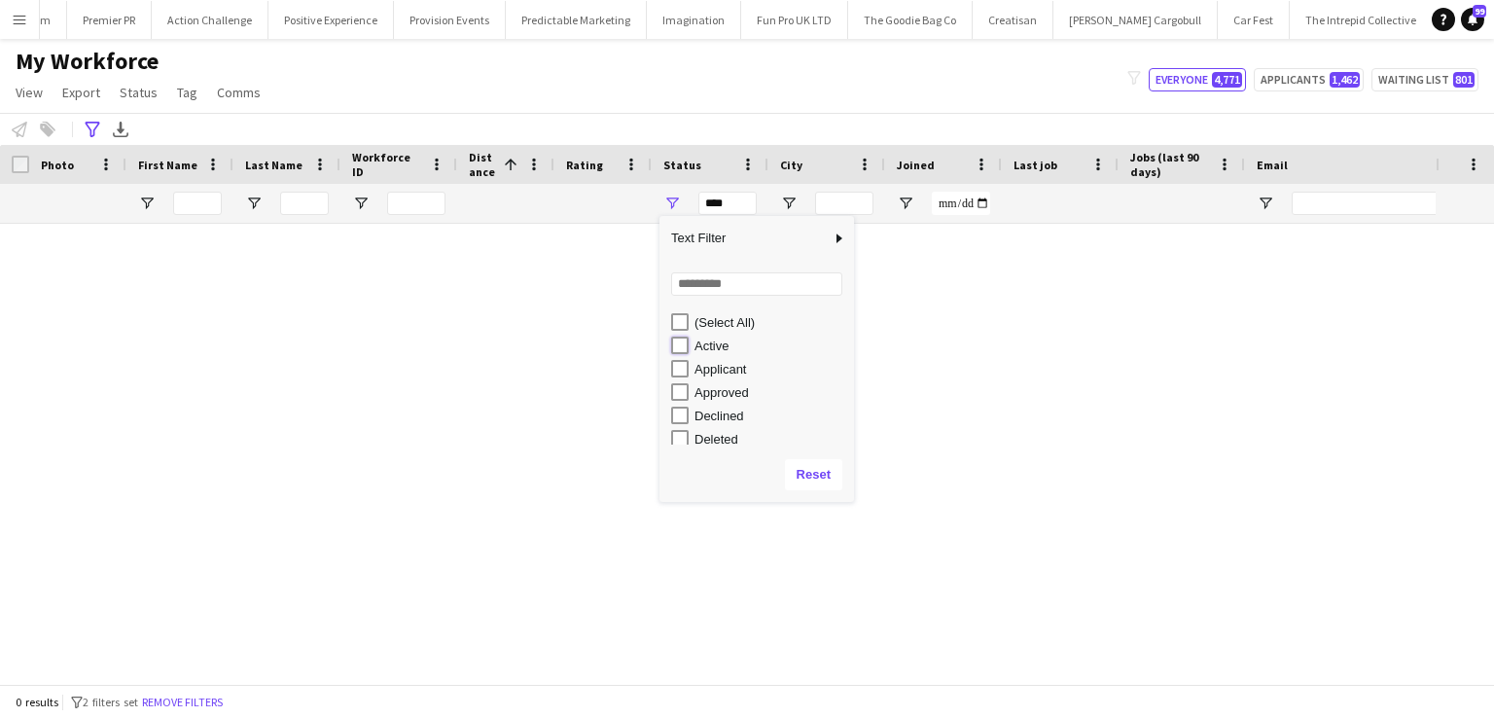
type input "**********"
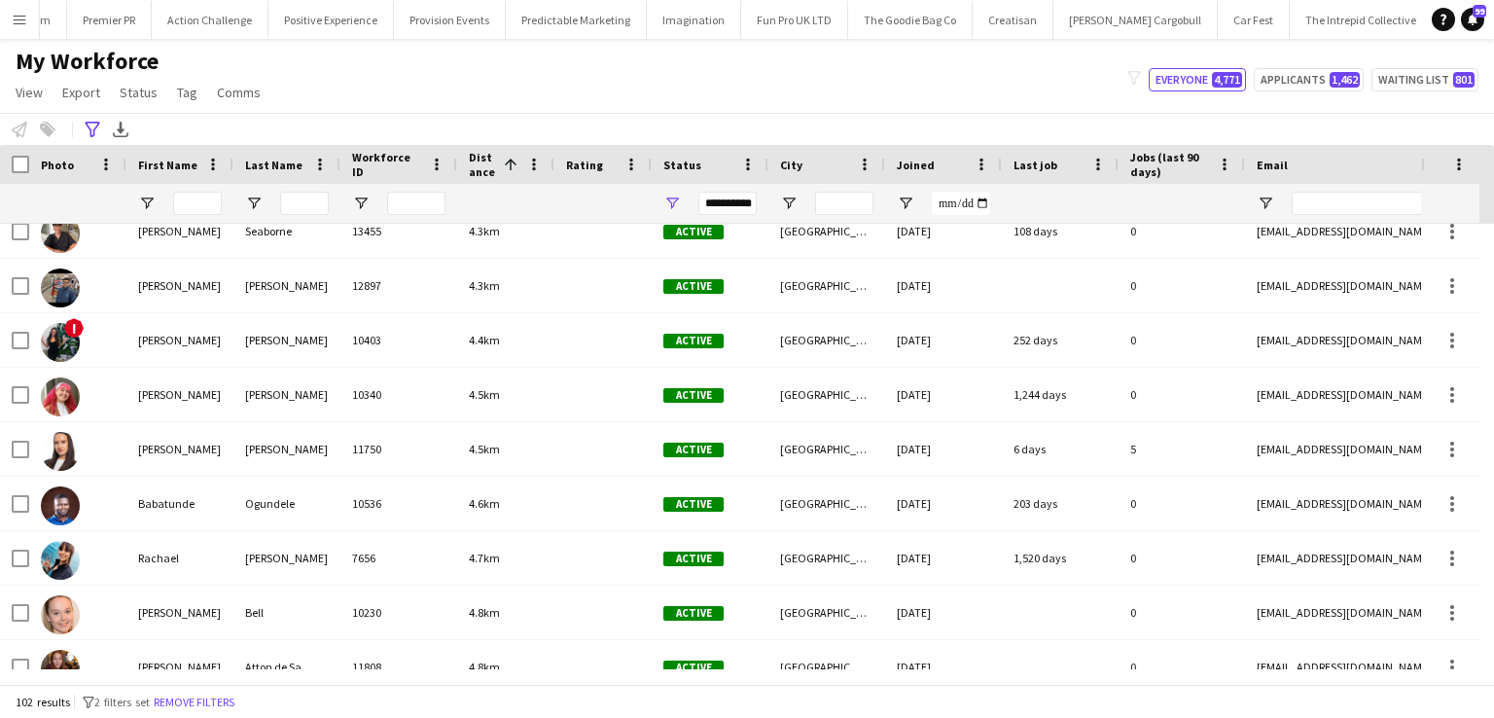
scroll to position [0, 0]
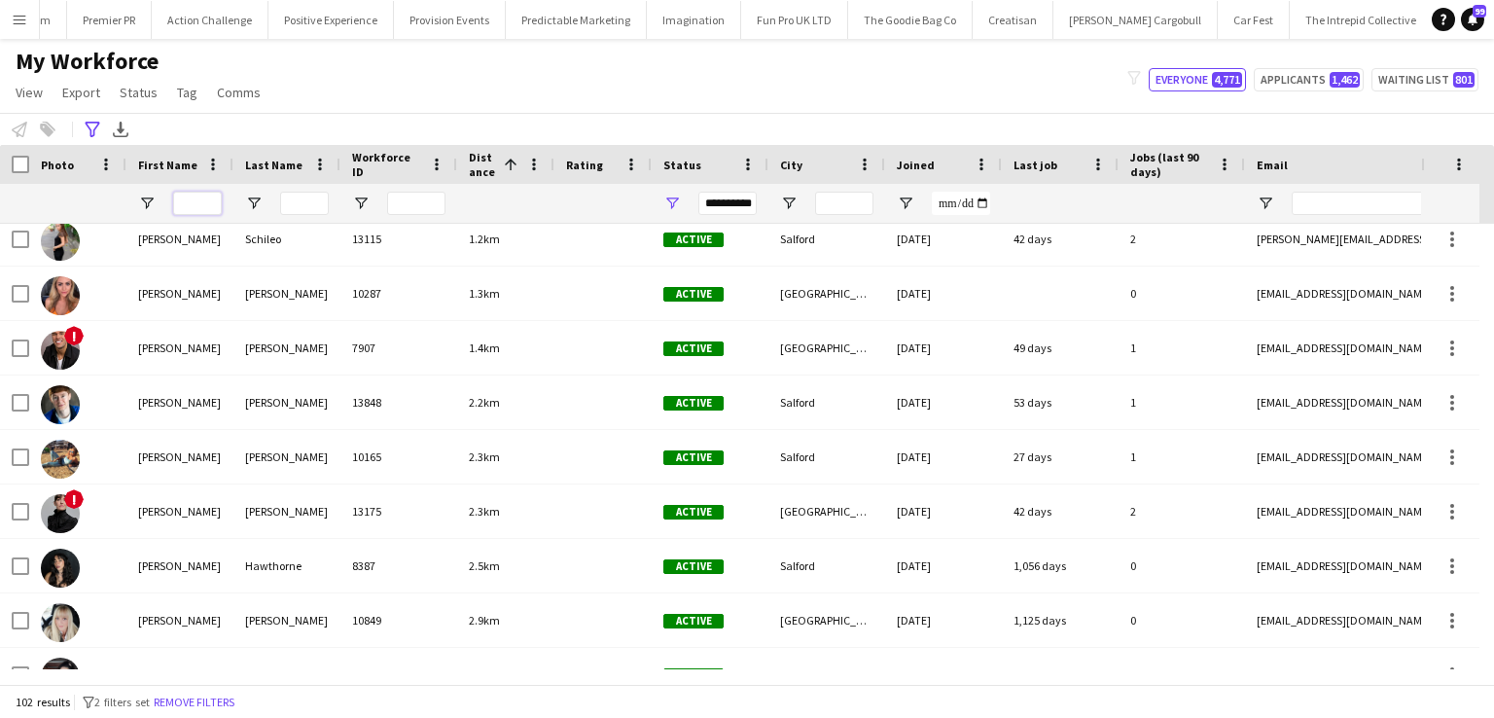
click at [191, 196] on input "First Name Filter Input" at bounding box center [197, 203] width 49 height 23
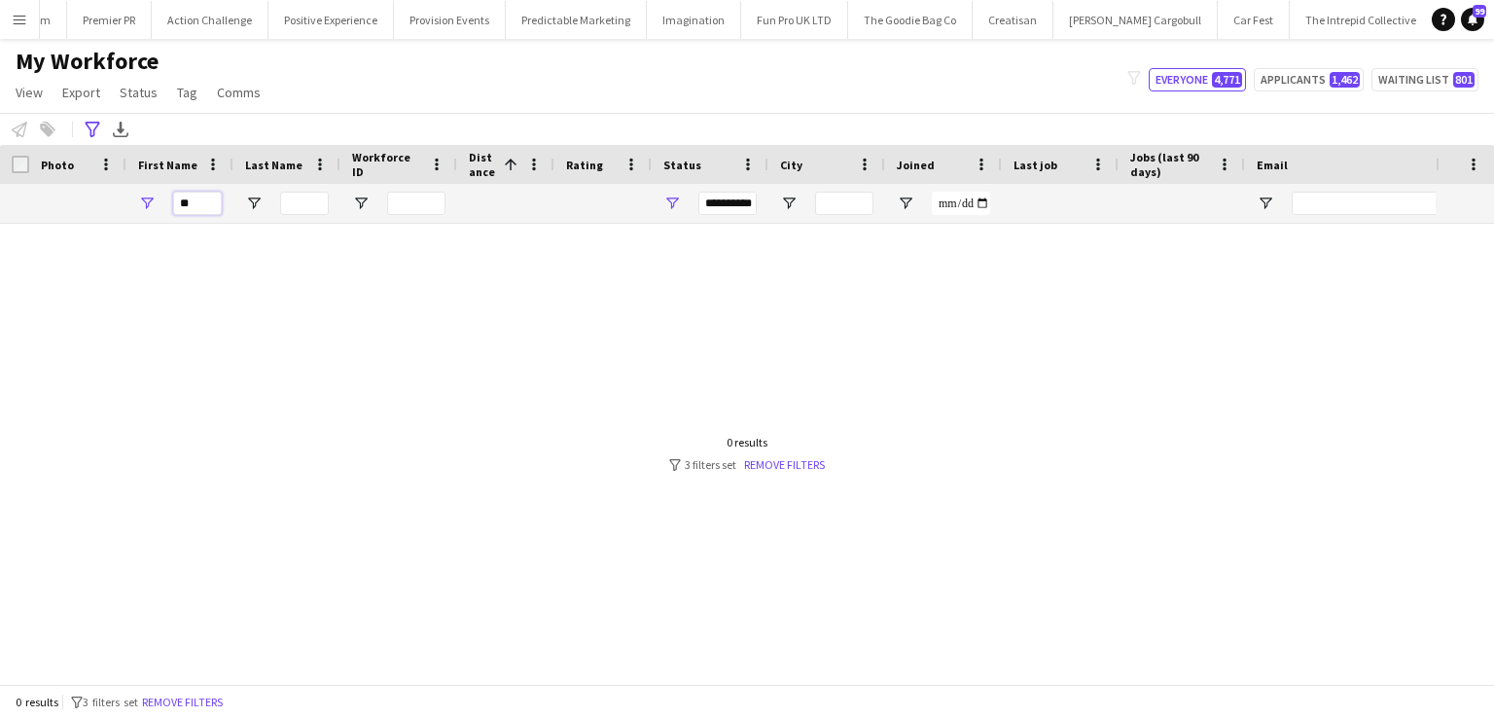
type input "*"
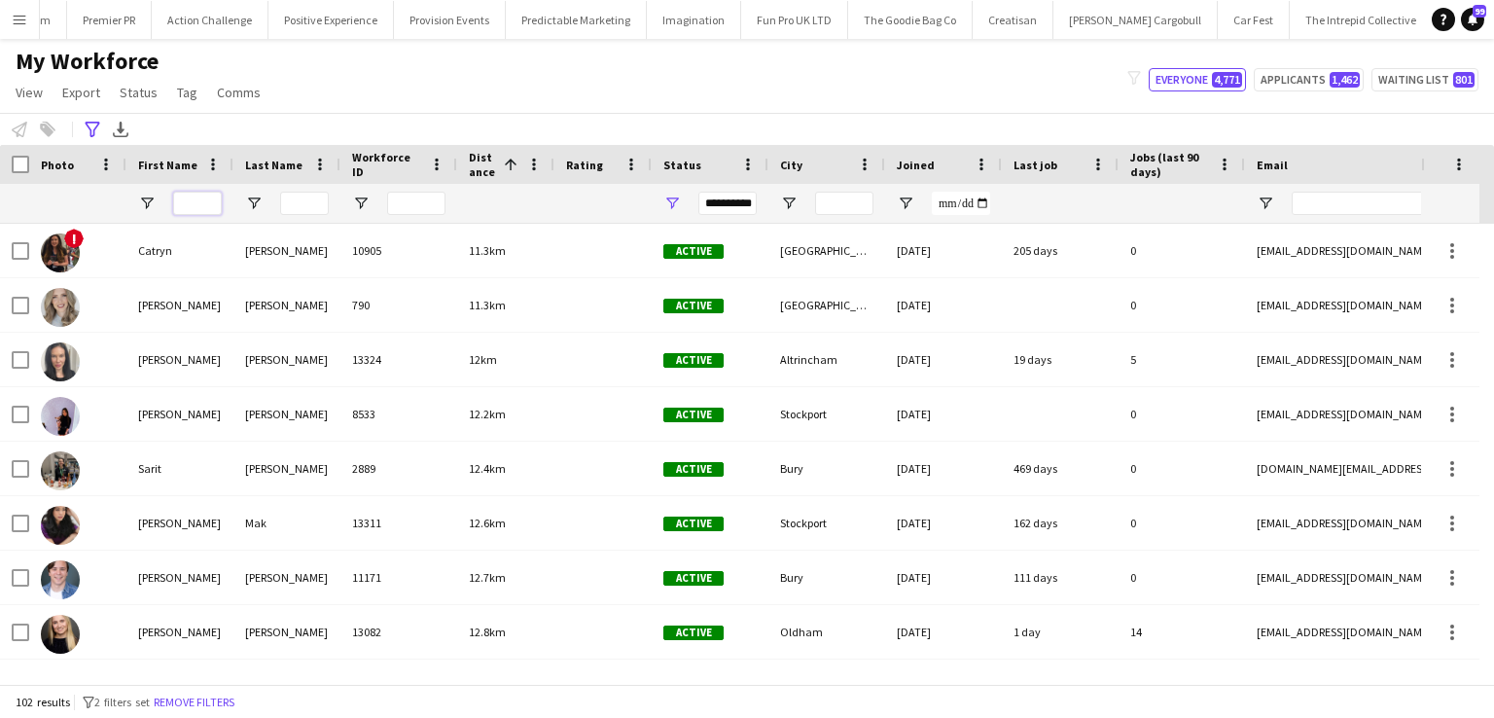
scroll to position [4373, 0]
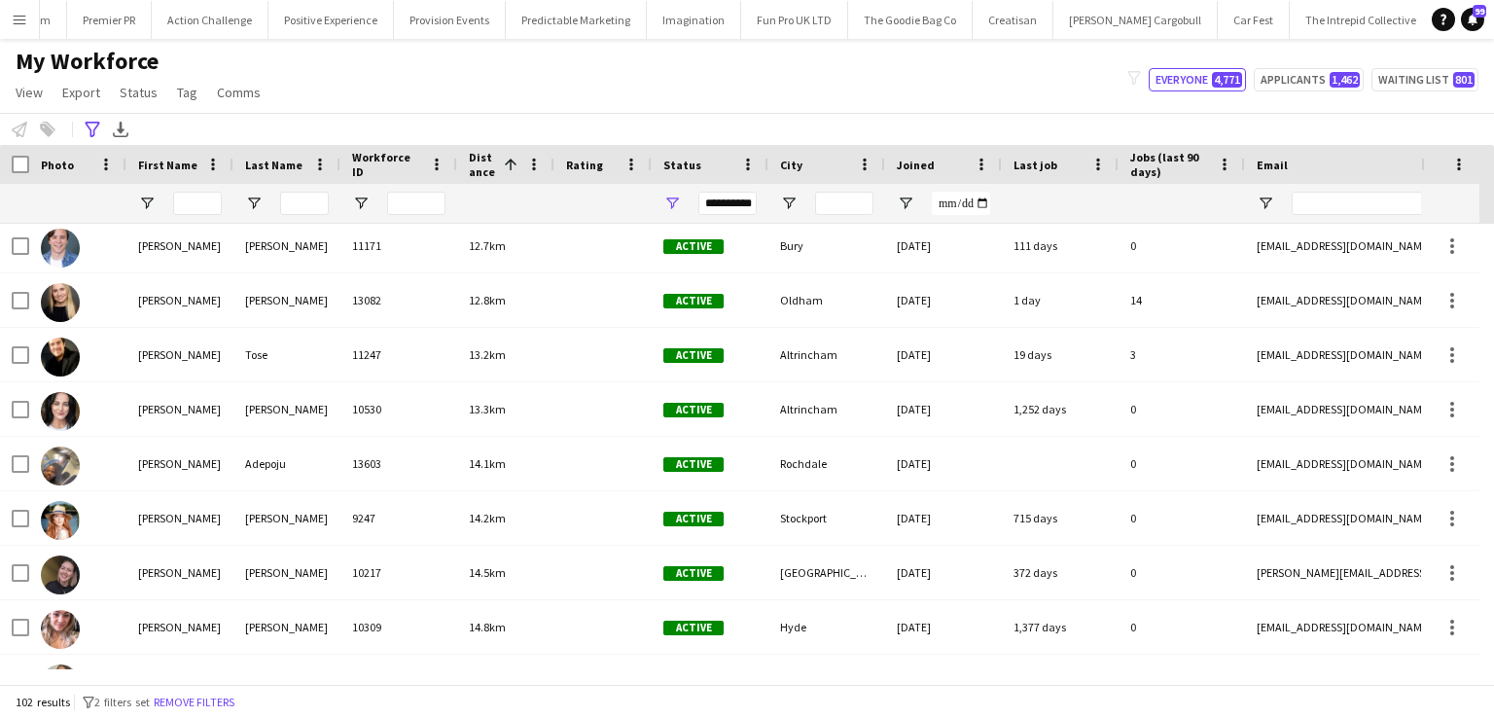
click at [19, 13] on app-icon "Menu" at bounding box center [20, 20] width 16 height 16
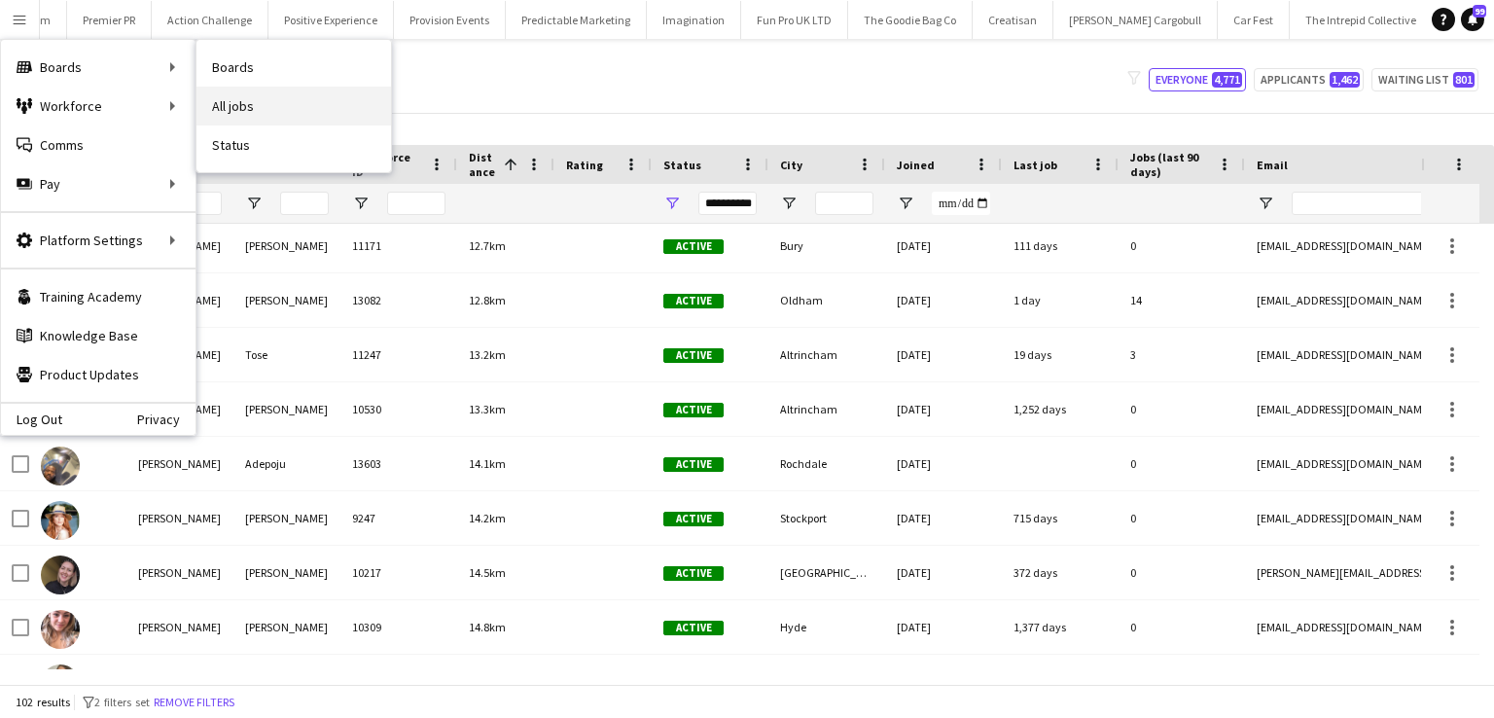
click at [216, 101] on link "All jobs" at bounding box center [293, 106] width 195 height 39
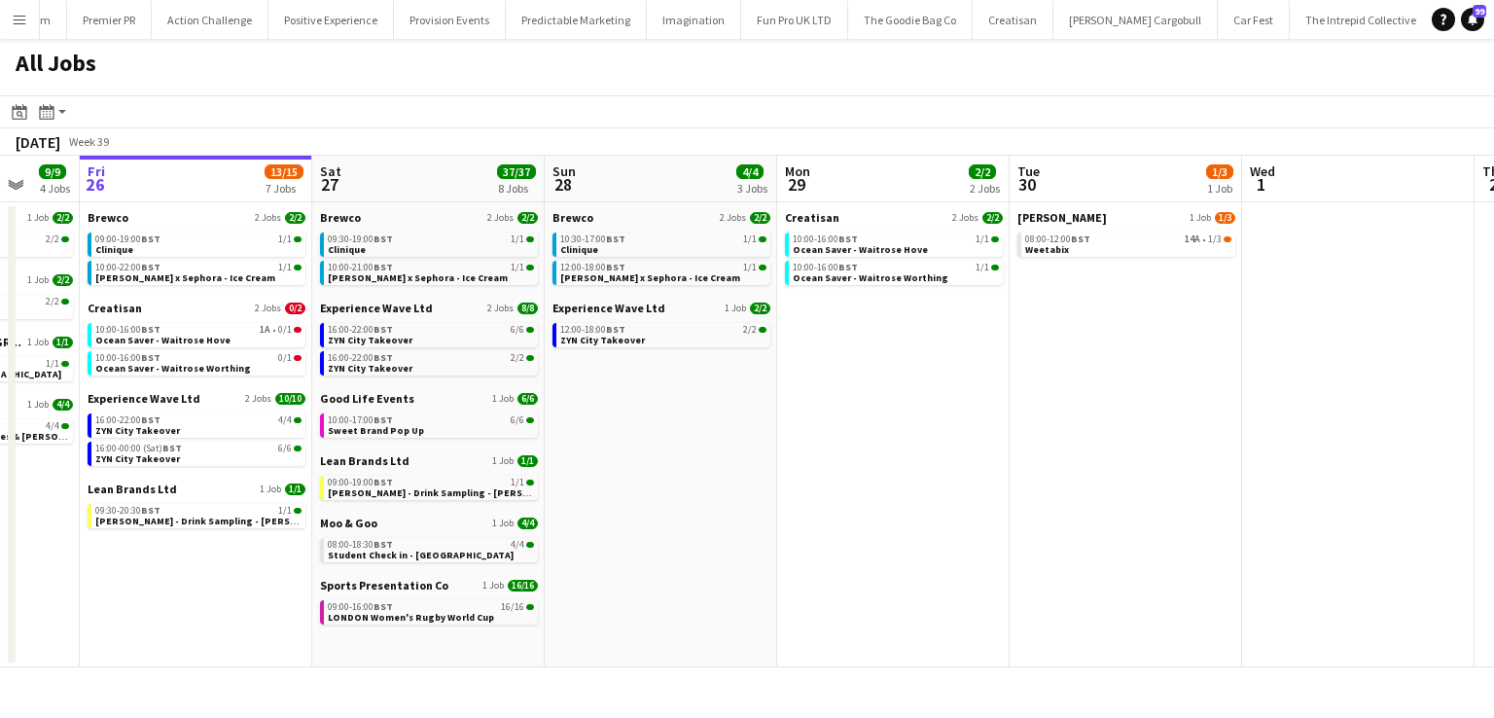
scroll to position [0, 689]
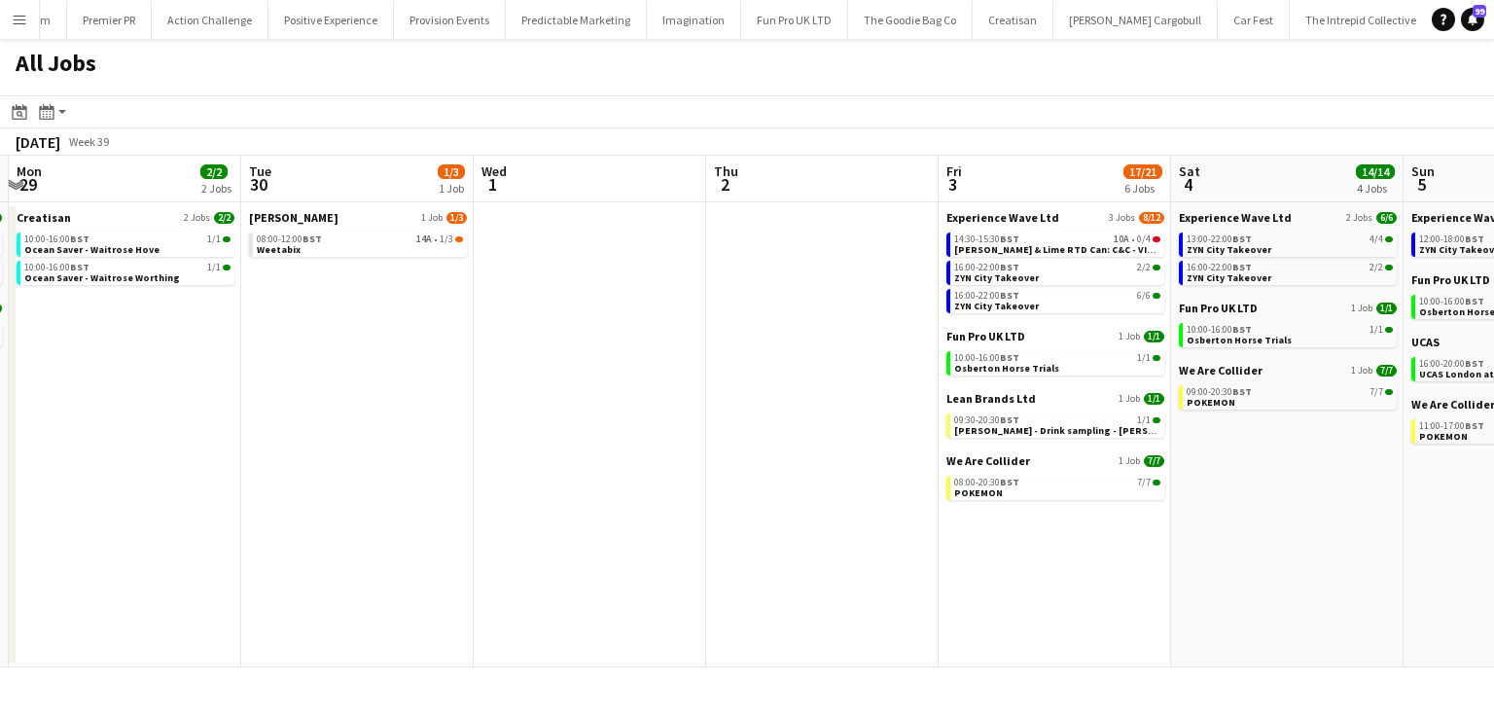
drag, startPoint x: 876, startPoint y: 503, endPoint x: 0, endPoint y: 468, distance: 877.0
click at [0, 468] on app-calendar-viewport "Fri 26 13/15 7 Jobs Sat 27 37/37 8 Jobs Sun 28 4/4 3 Jobs Mon 29 2/2 2 Jobs Tue…" at bounding box center [747, 412] width 1494 height 512
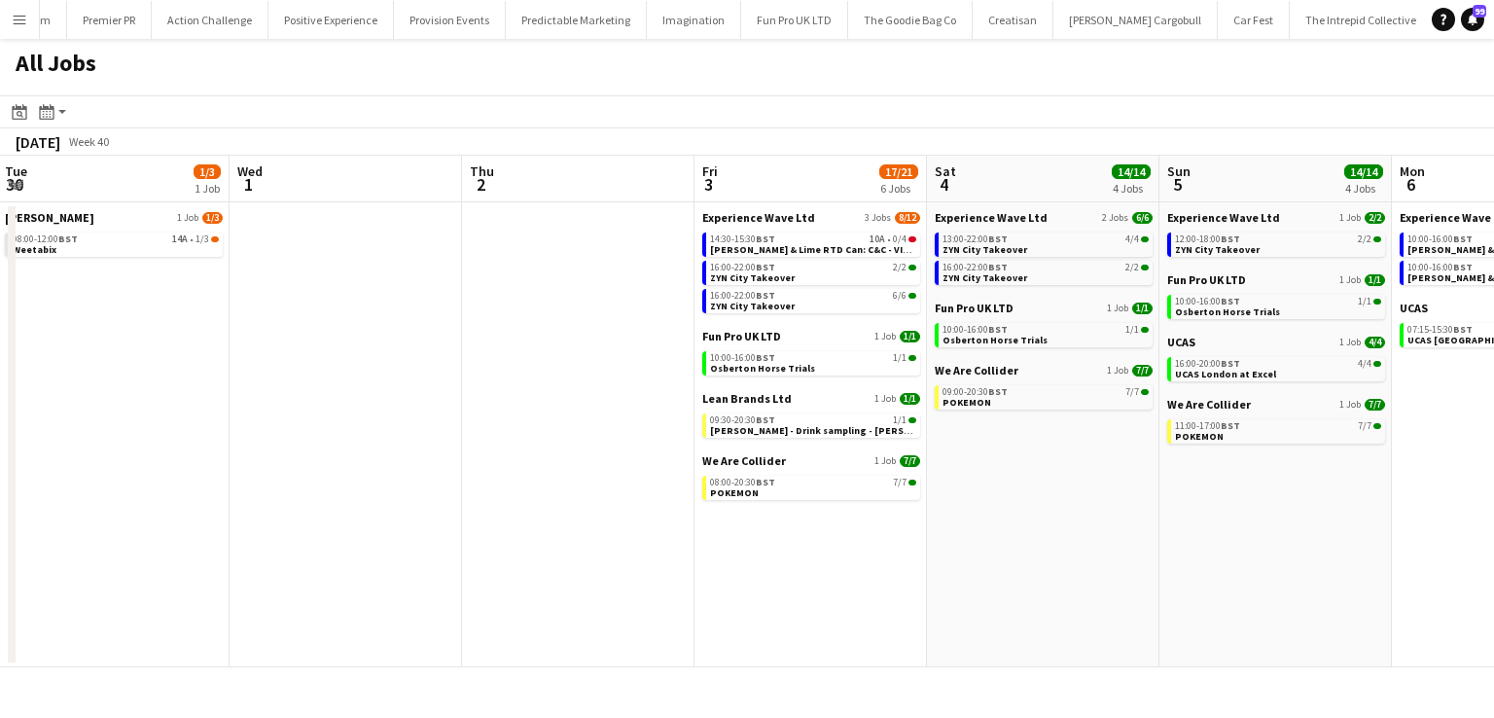
scroll to position [0, 507]
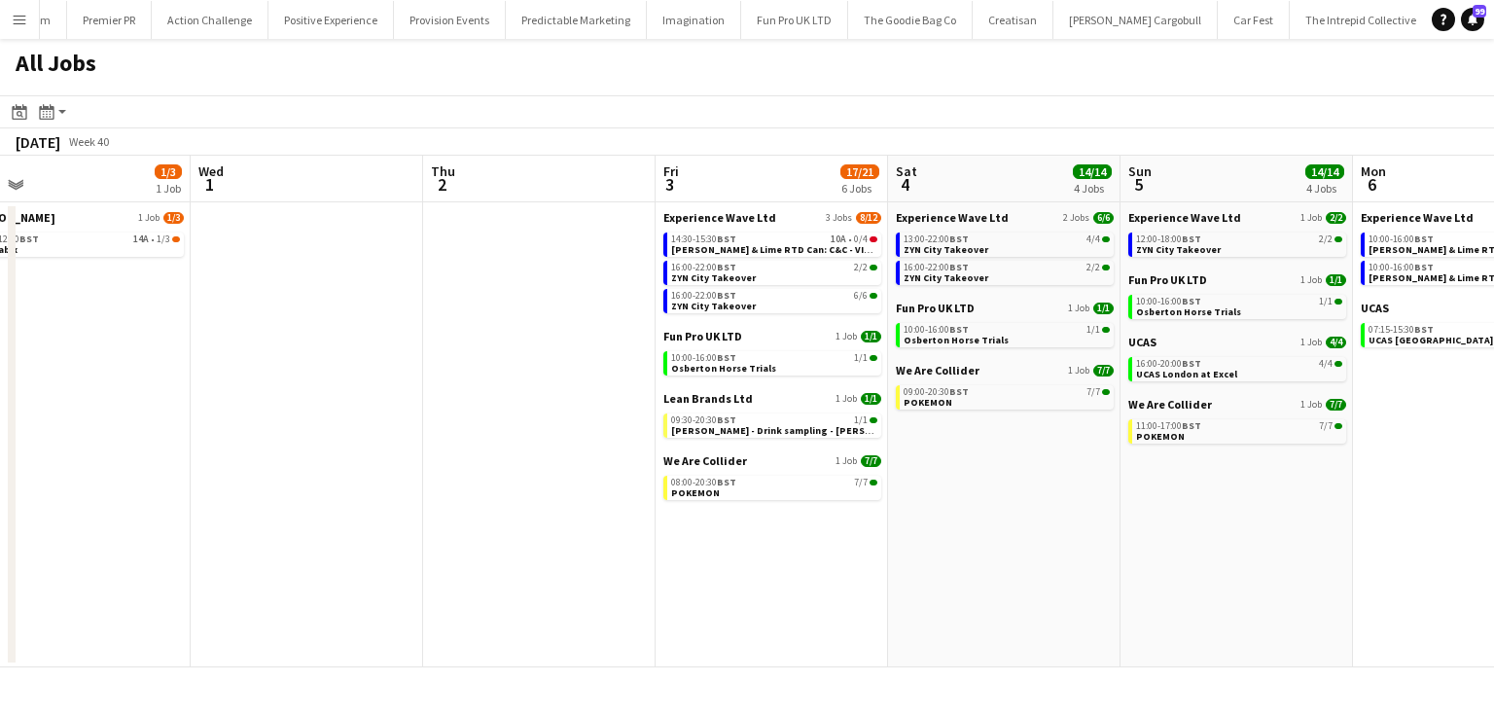
drag, startPoint x: 650, startPoint y: 621, endPoint x: 438, endPoint y: 571, distance: 217.8
click at [394, 567] on app-calendar-viewport "Sun 28 4/4 3 Jobs Mon 29 2/2 2 Jobs Tue 30 1/3 1 Job Wed 1 Thu 2 Fri 3 17/21 6 …" at bounding box center [747, 412] width 1494 height 512
